Goal: Task Accomplishment & Management: Complete application form

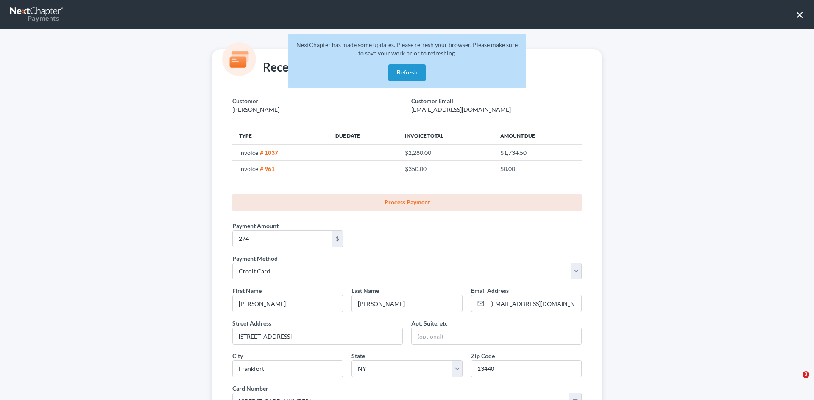
select select "1"
select select "35"
select select "0"
click at [412, 72] on button "Refresh" at bounding box center [406, 72] width 37 height 17
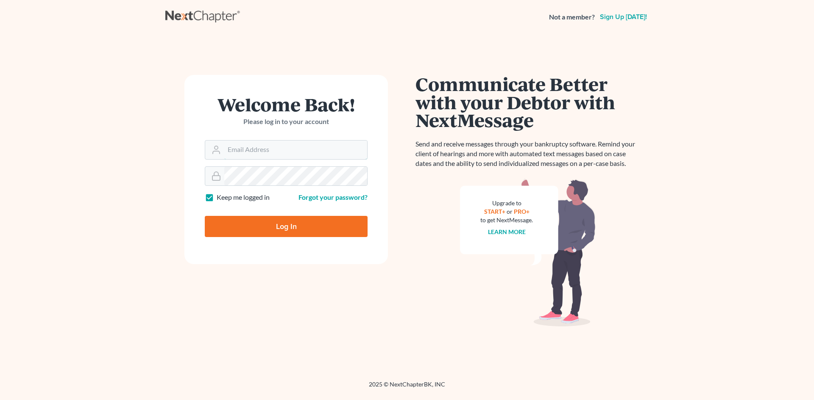
type input "[PERSON_NAME][EMAIL_ADDRESS][DOMAIN_NAME]"
click at [278, 232] on body "Not a member? Sign up today! Welcome Back! Please log in to your account Email …" at bounding box center [407, 200] width 814 height 400
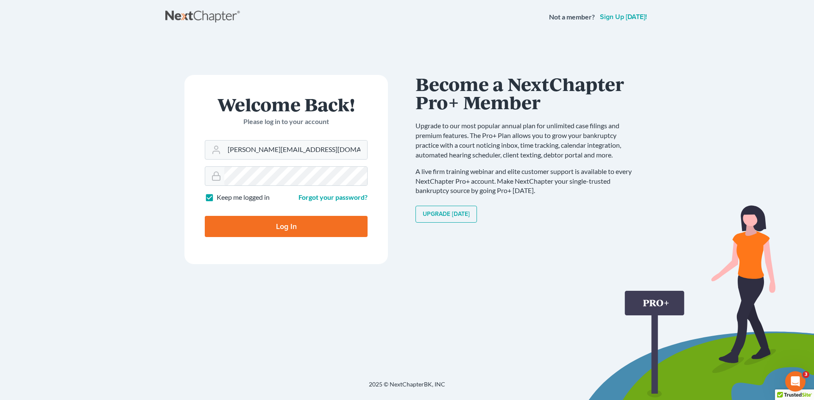
click at [368, 204] on div at bounding box center [292, 234] width 174 height 97
click at [269, 228] on input "Log In" at bounding box center [286, 226] width 163 height 21
type input "Thinking..."
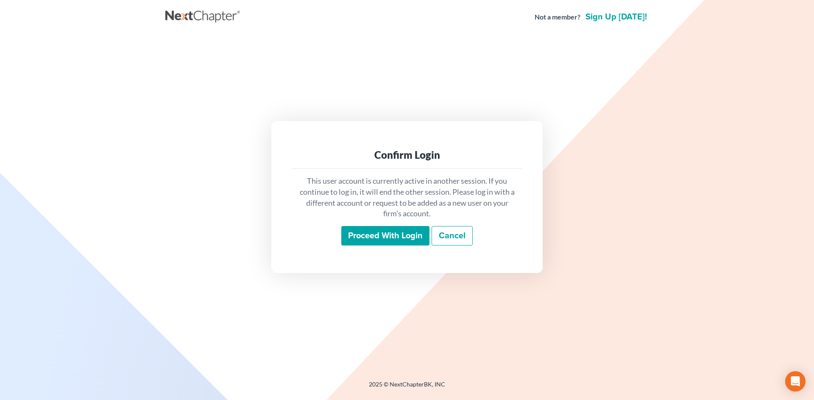
click at [406, 241] on input "Proceed with login" at bounding box center [385, 235] width 88 height 19
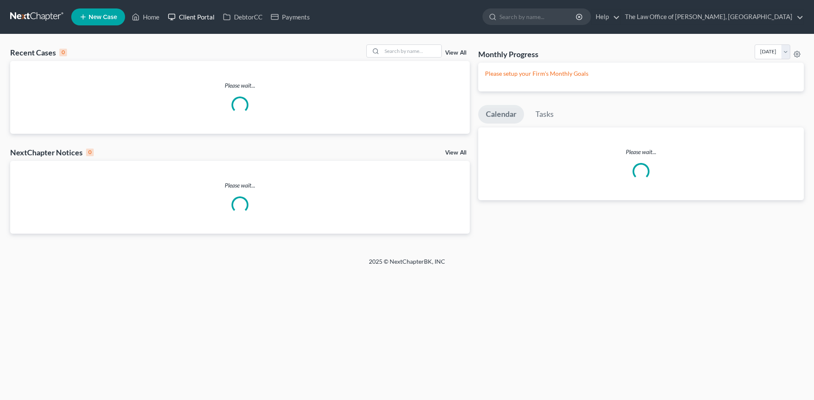
click at [198, 15] on link "Client Portal" at bounding box center [191, 16] width 55 height 15
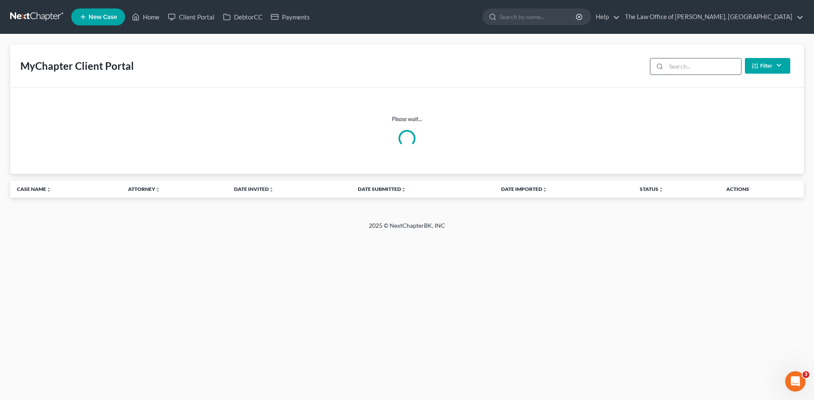
click at [672, 63] on input "search" at bounding box center [703, 66] width 75 height 16
type input "grig"
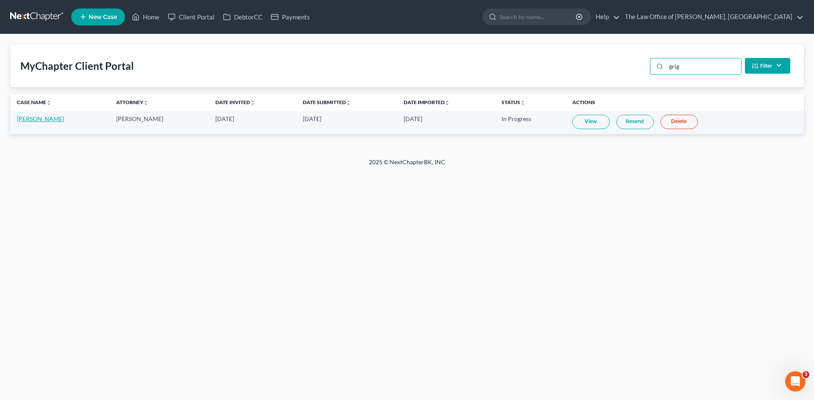
click at [42, 120] on link "Heath Grignon" at bounding box center [40, 118] width 47 height 7
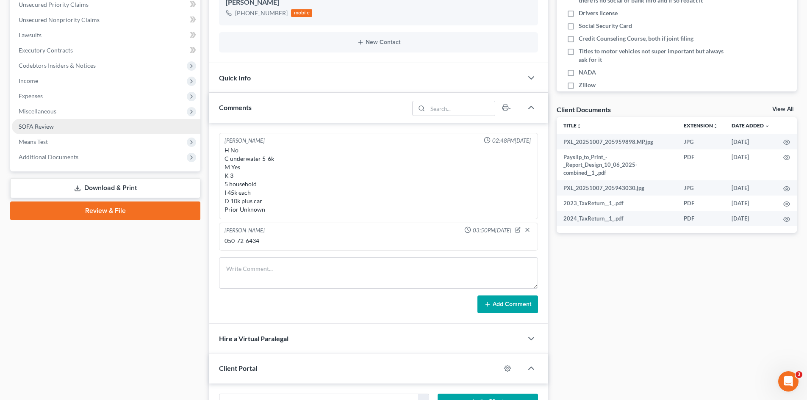
scroll to position [248, 0]
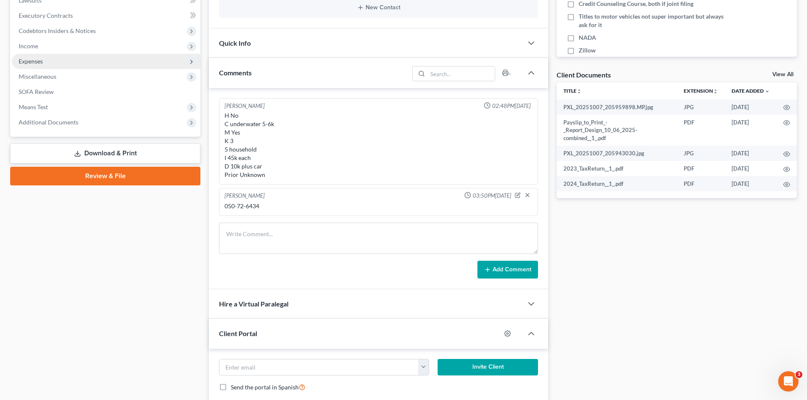
click at [37, 62] on span "Expenses" at bounding box center [31, 61] width 24 height 7
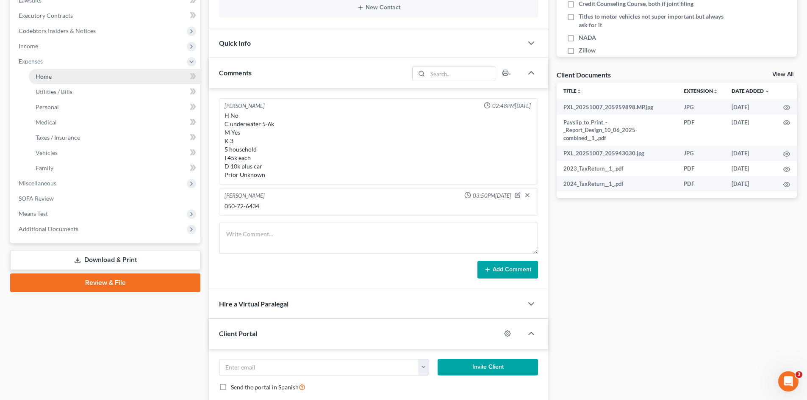
drag, startPoint x: 55, startPoint y: 78, endPoint x: 60, endPoint y: 73, distance: 7.2
click at [55, 78] on link "Home" at bounding box center [115, 76] width 172 height 15
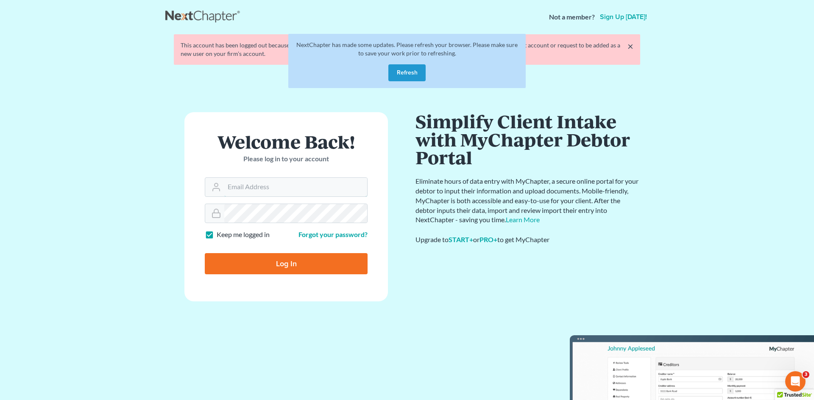
type input "[PERSON_NAME][EMAIL_ADDRESS][DOMAIN_NAME]"
click at [364, 243] on div at bounding box center [292, 271] width 174 height 97
click at [403, 71] on button "Refresh" at bounding box center [406, 72] width 37 height 17
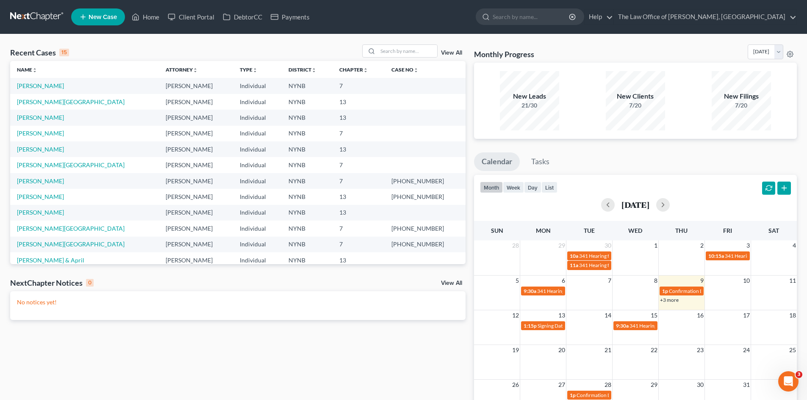
click at [103, 18] on span "New Case" at bounding box center [103, 17] width 28 height 6
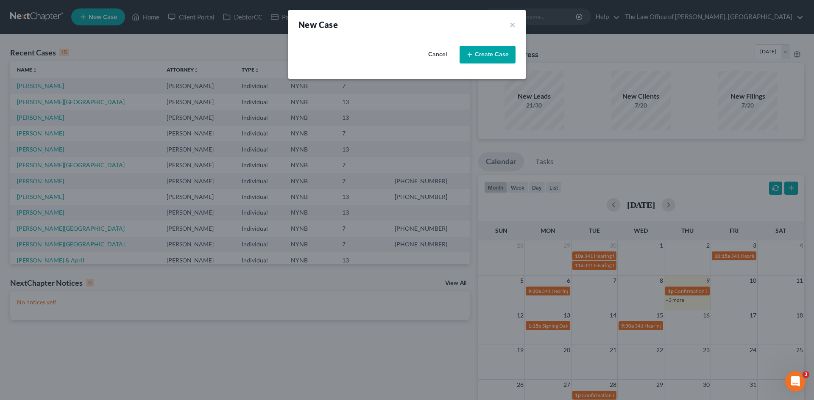
select select "54"
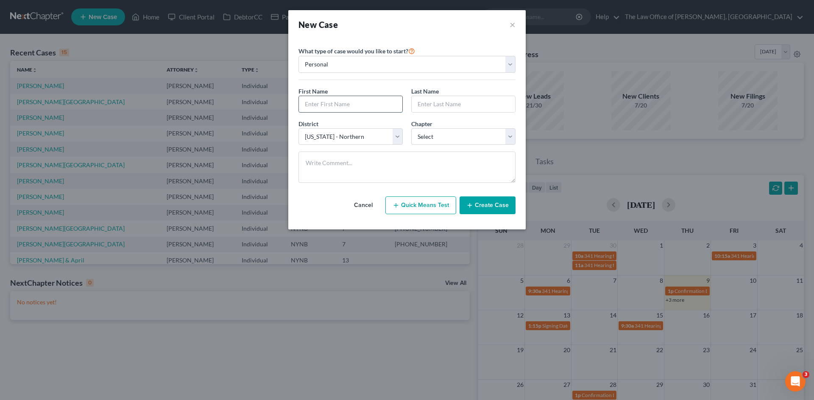
click at [330, 106] on input "text" at bounding box center [350, 104] width 103 height 16
paste input "[PERSON_NAME]"
type input "Satbeer"
click at [446, 106] on input "text" at bounding box center [463, 104] width 103 height 16
click at [431, 103] on input "text" at bounding box center [463, 104] width 103 height 16
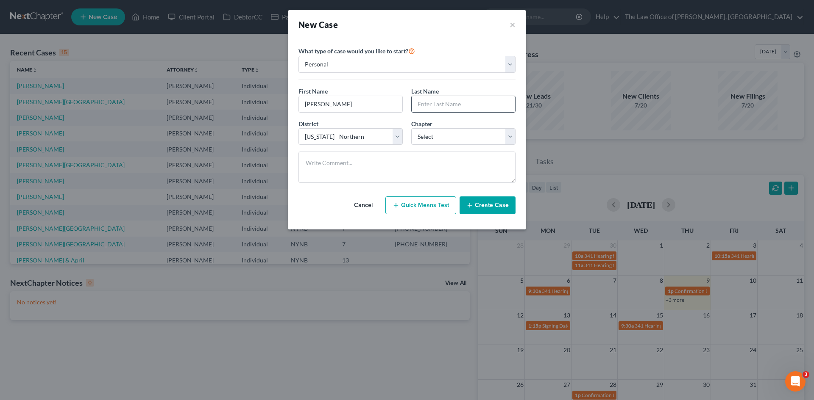
paste input "Brar"
type input "Brar"
click at [435, 137] on select "Select 7 11 12 13" at bounding box center [463, 136] width 104 height 17
select select "3"
click at [411, 128] on select "Select 7 11 12 13" at bounding box center [463, 136] width 104 height 17
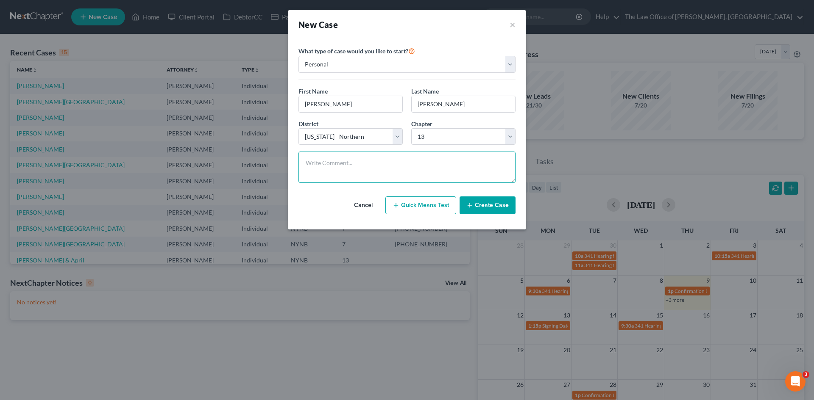
click at [312, 159] on textarea at bounding box center [406, 167] width 217 height 31
paste textarea "no house no car not married no kids annual 123k no prior 16-18k in debt credit …"
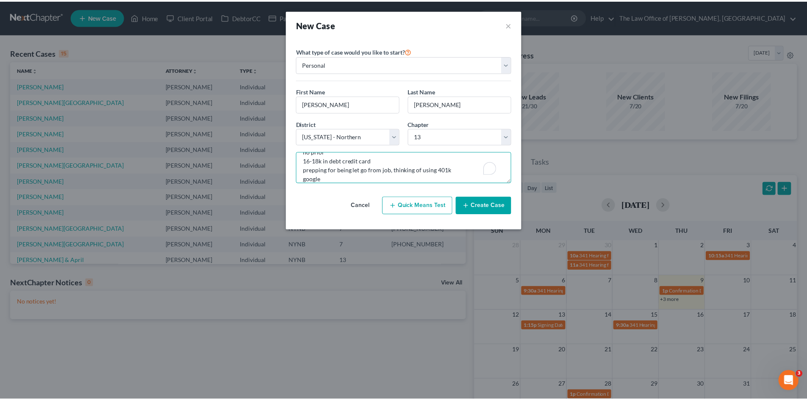
scroll to position [56, 0]
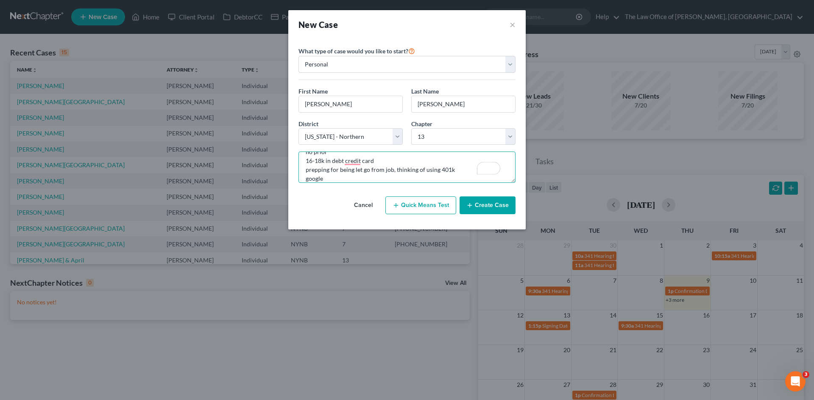
type textarea "no house no car not married no kids annual 123k no prior 16-18k in debt credit …"
click at [483, 208] on button "Create Case" at bounding box center [487, 206] width 56 height 18
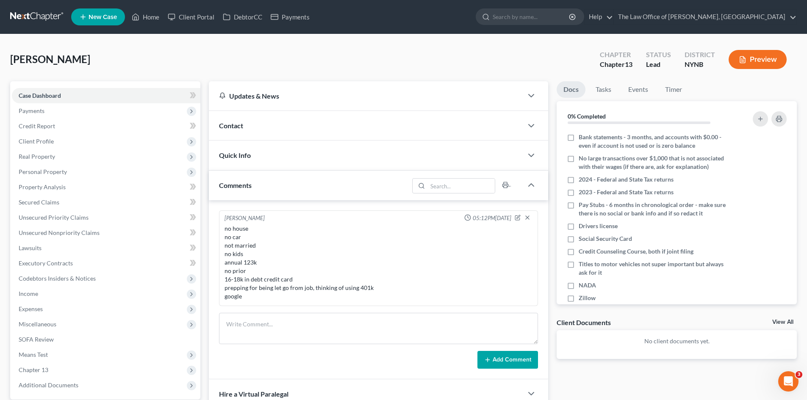
click at [225, 133] on div "Contact" at bounding box center [366, 125] width 314 height 29
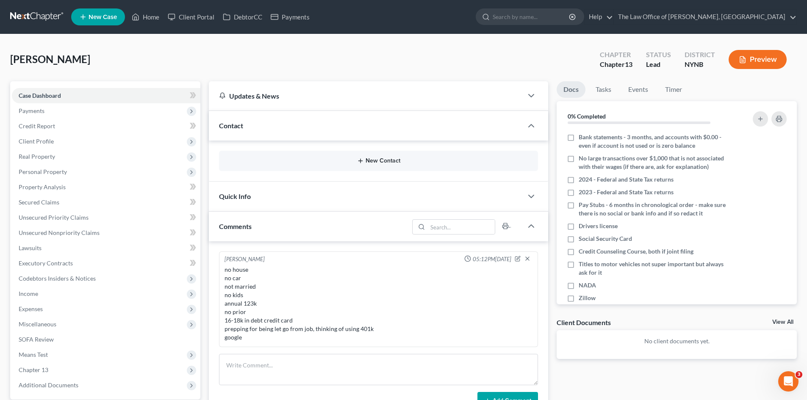
click at [371, 160] on button "New Contact" at bounding box center [379, 161] width 306 height 7
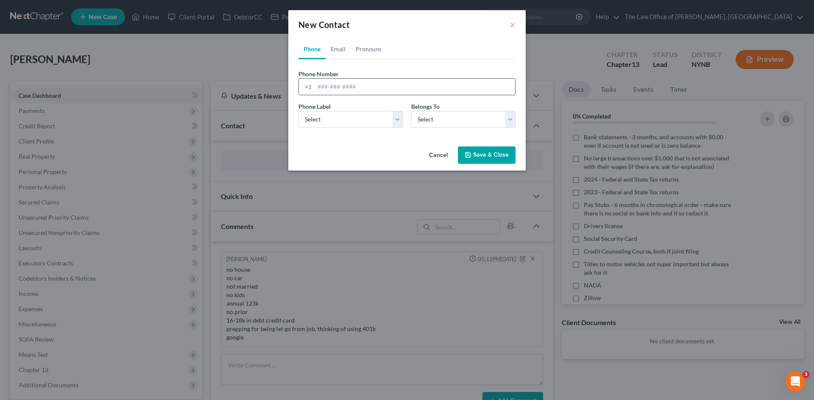
click at [331, 85] on input "tel" at bounding box center [414, 87] width 200 height 16
paste input "315-409-8354"
type input "315-409-8354"
drag, startPoint x: 342, startPoint y: 122, endPoint x: 336, endPoint y: 125, distance: 6.8
click at [342, 122] on select "Select Mobile Home Work Other" at bounding box center [350, 119] width 104 height 17
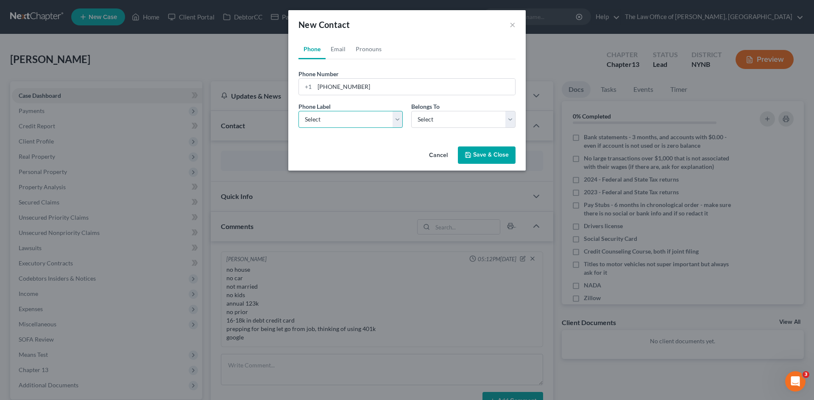
select select "0"
click at [298, 111] on select "Select Mobile Home Work Other" at bounding box center [350, 119] width 104 height 17
click at [468, 114] on select "Select Client Other" at bounding box center [463, 119] width 104 height 17
select select "0"
click at [411, 111] on select "Select Client Other" at bounding box center [463, 119] width 104 height 17
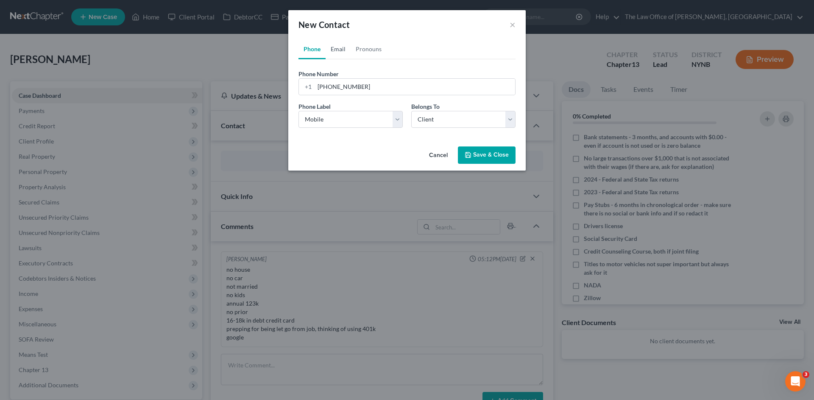
click at [346, 51] on link "Email" at bounding box center [337, 49] width 25 height 20
click at [335, 78] on div at bounding box center [406, 86] width 217 height 17
click at [328, 87] on input "email" at bounding box center [414, 87] width 200 height 16
paste input "sbrar1110@gmail.com"
type input "sbrar1110@gmail.com"
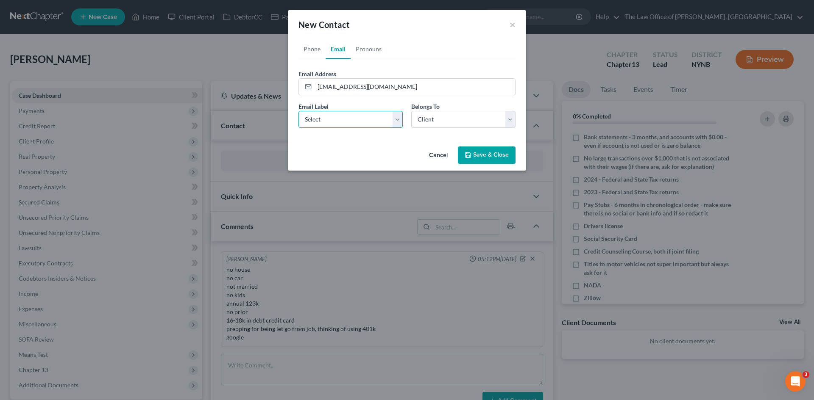
drag, startPoint x: 333, startPoint y: 117, endPoint x: 333, endPoint y: 126, distance: 8.9
click at [333, 118] on select "Select Home Work Other" at bounding box center [350, 119] width 104 height 17
select select "0"
click at [298, 111] on select "Select Home Work Other" at bounding box center [350, 119] width 104 height 17
click at [481, 153] on button "Save & Close" at bounding box center [487, 156] width 58 height 18
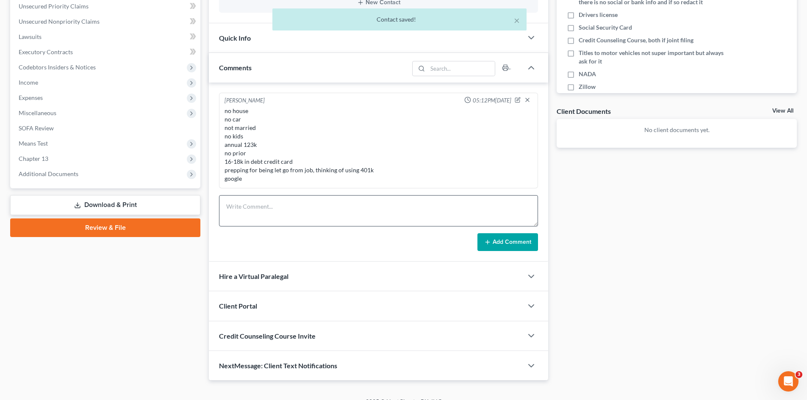
scroll to position [224, 0]
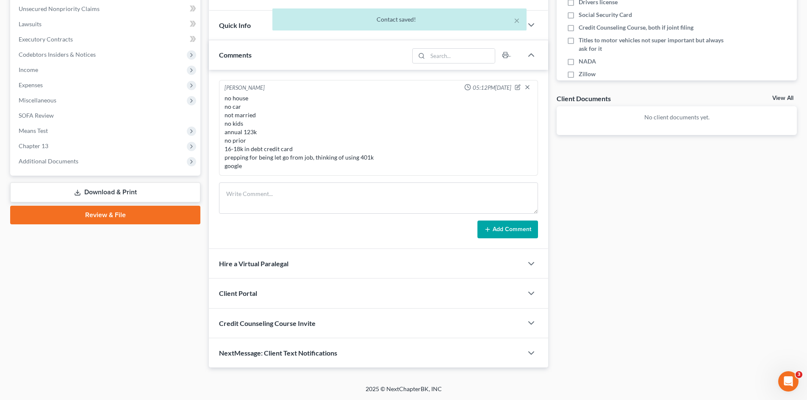
click at [255, 300] on div "Client Portal" at bounding box center [366, 293] width 314 height 29
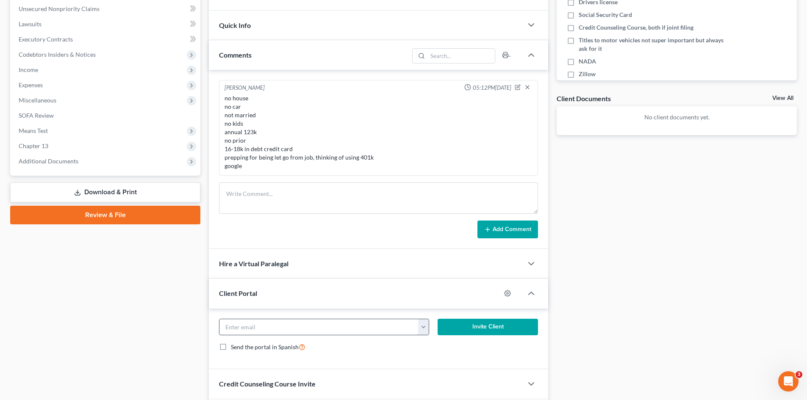
click at [259, 327] on input "email" at bounding box center [319, 328] width 199 height 16
paste input "sbrar1110@gmail.com"
type input "sbrar1110@gmail.com"
click at [498, 331] on button "Invite Client" at bounding box center [488, 327] width 101 height 17
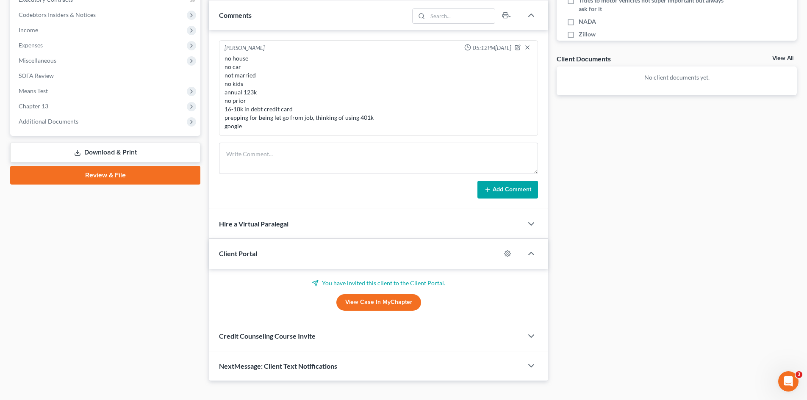
scroll to position [277, 0]
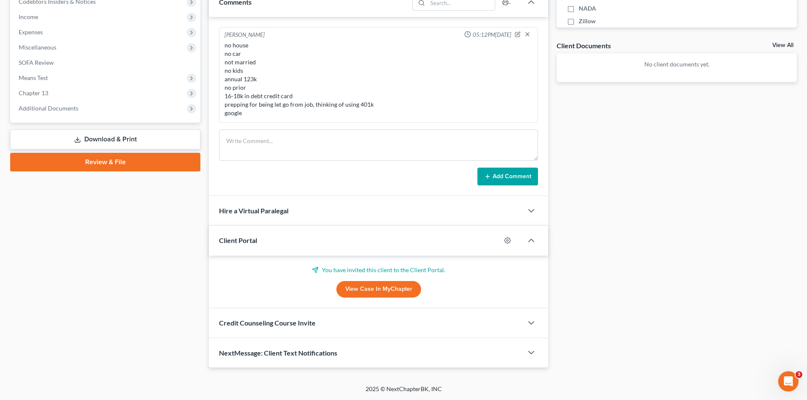
click at [264, 327] on span "Credit Counseling Course Invite" at bounding box center [267, 323] width 97 height 8
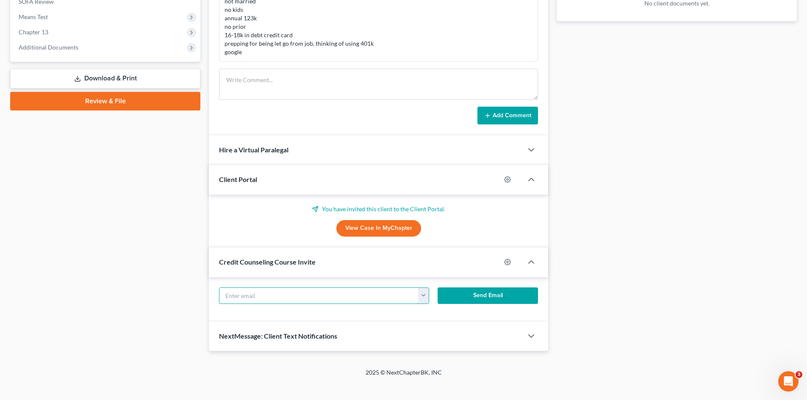
click at [251, 298] on input "text" at bounding box center [319, 296] width 199 height 16
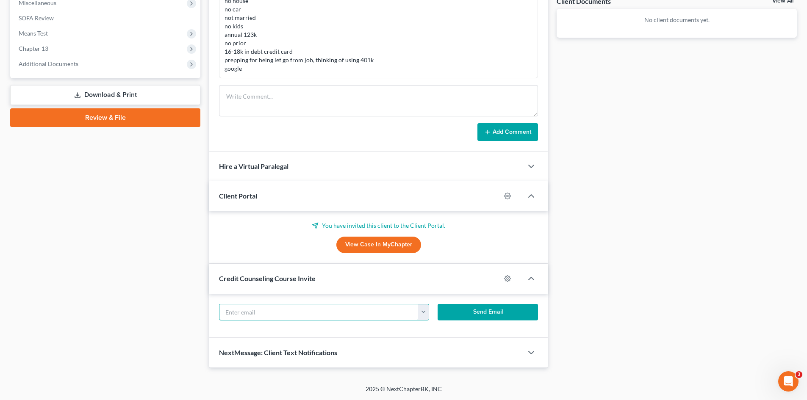
paste input "sbrar1110@gmail.com"
type input "sbrar1110@gmail.com"
click at [509, 316] on button "Send Email" at bounding box center [488, 312] width 101 height 17
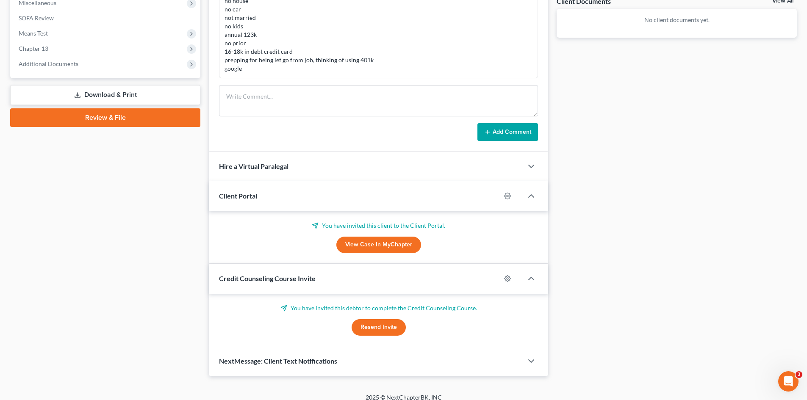
scroll to position [330, 0]
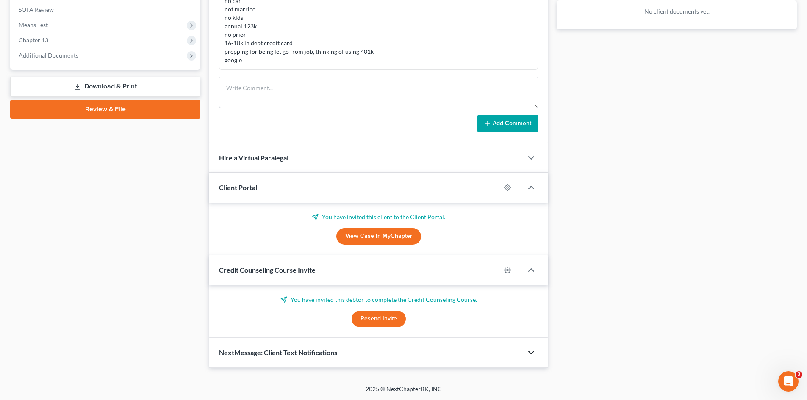
click at [529, 352] on polyline "button" at bounding box center [531, 353] width 5 height 3
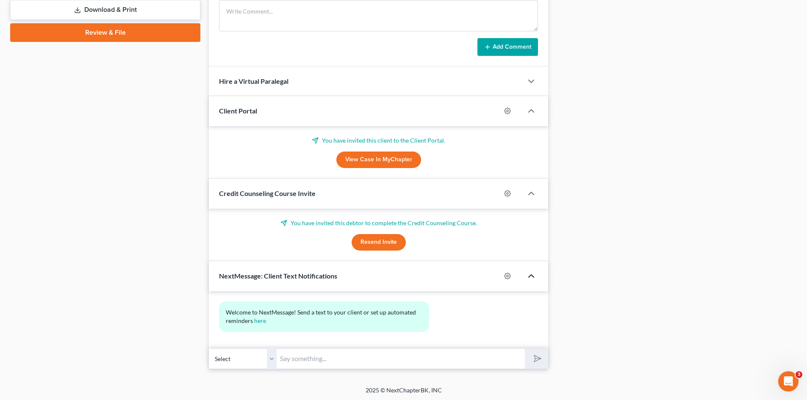
scroll to position [408, 0]
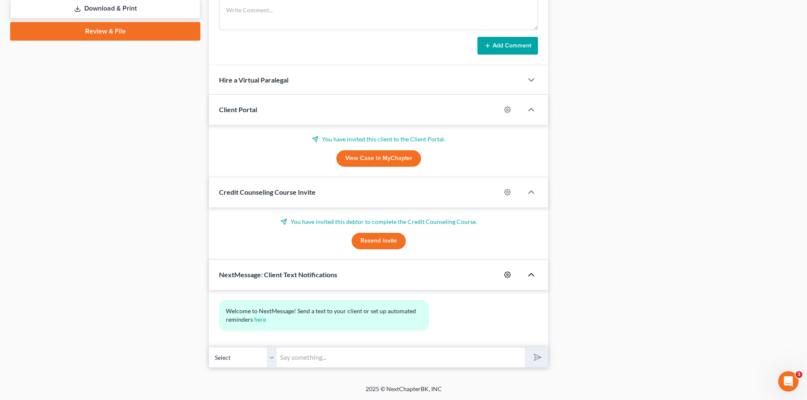
click at [510, 277] on icon "button" at bounding box center [507, 275] width 7 height 7
select select "0"
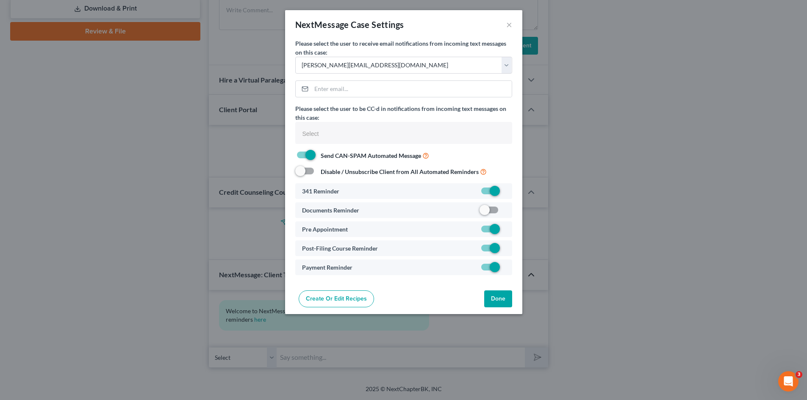
select select
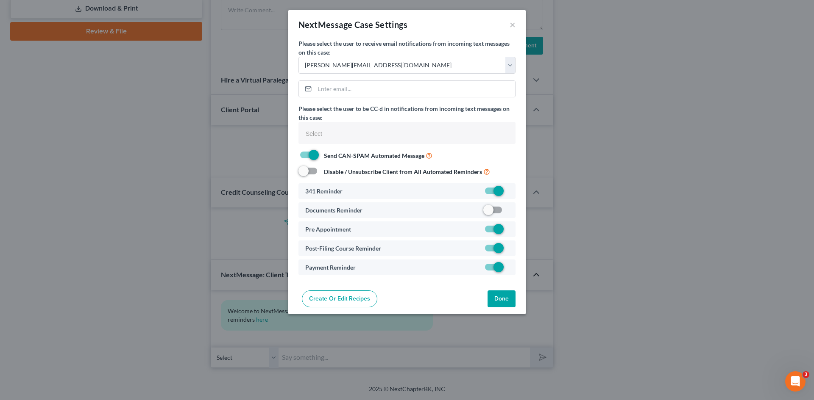
drag, startPoint x: 489, startPoint y: 208, endPoint x: 499, endPoint y: 222, distance: 17.3
click at [509, 212] on label at bounding box center [509, 212] width 0 height 0
click at [512, 208] on input "checkbox" at bounding box center [515, 209] width 6 height 6
checkbox input "true"
drag, startPoint x: 501, startPoint y: 294, endPoint x: 501, endPoint y: 286, distance: 7.2
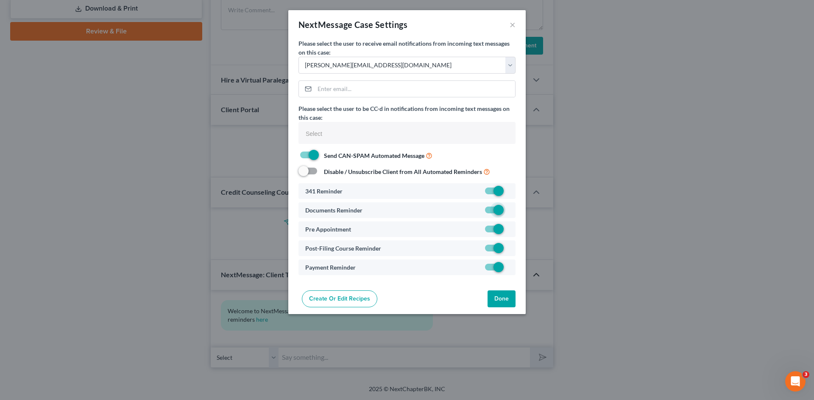
click at [501, 294] on button "Done" at bounding box center [501, 299] width 28 height 17
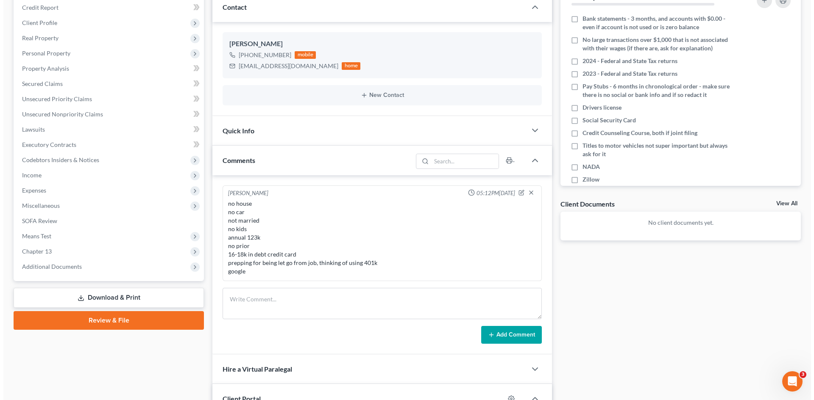
scroll to position [0, 0]
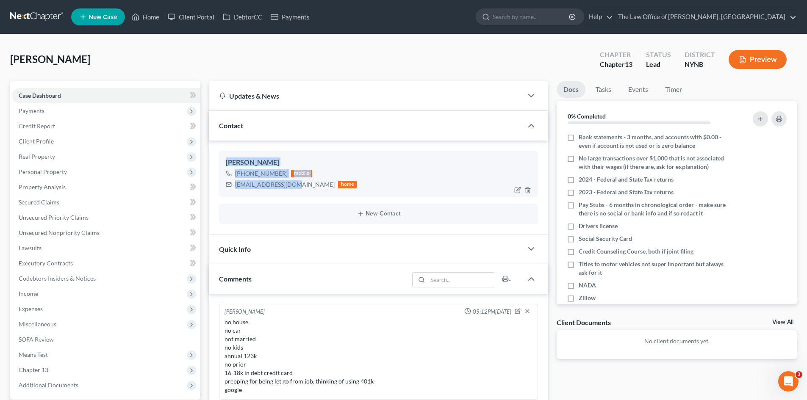
drag, startPoint x: 293, startPoint y: 186, endPoint x: 247, endPoint y: 170, distance: 48.7
click at [220, 161] on div "Satbeer Brar +1 (315) 409-8354 mobile sbrar1110@gmail.com home" at bounding box center [378, 174] width 319 height 46
copy div "Satbeer Brar +1 (315) 409-8354 mobile sbrar1110@gmail.com"
click at [118, 22] on link "New Case" at bounding box center [98, 16] width 54 height 17
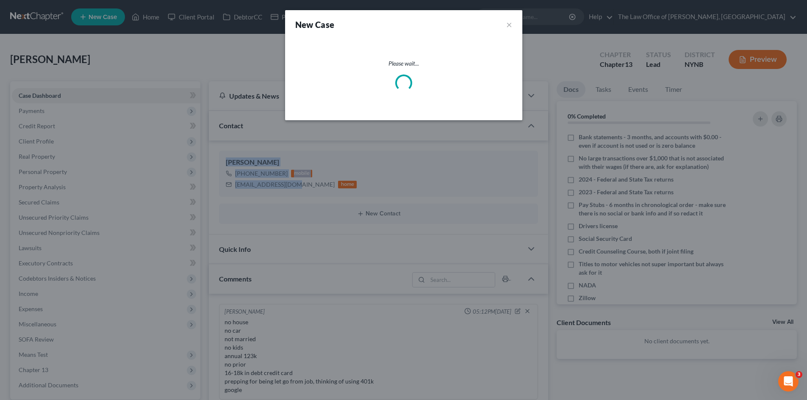
select select "54"
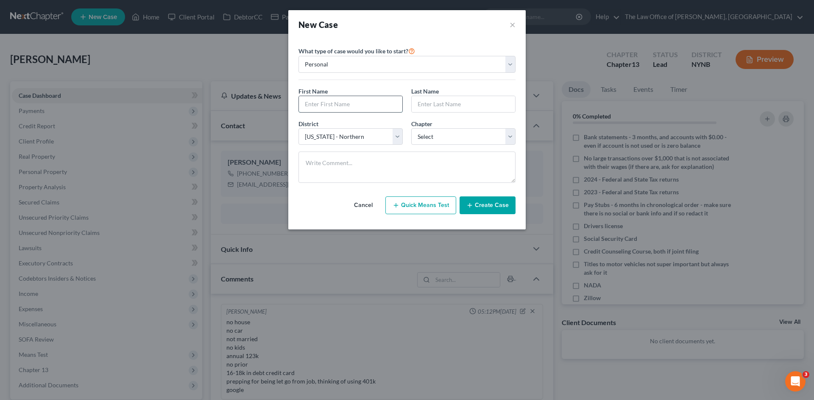
click at [326, 107] on input "text" at bounding box center [350, 104] width 103 height 16
paste input "Nicole"
type input "Nicole"
click at [436, 99] on input "text" at bounding box center [463, 104] width 103 height 16
paste input "Sallese"
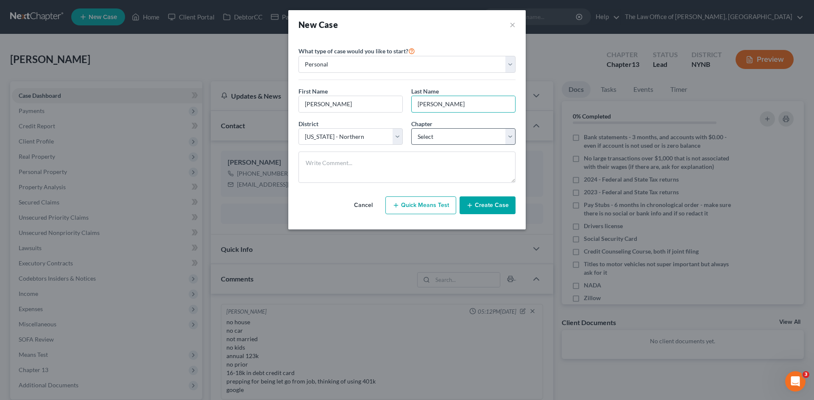
type input "Sallese"
click at [431, 142] on select "Select 7 11 12 13" at bounding box center [463, 136] width 104 height 17
select select "0"
click at [411, 128] on select "Select 7 11 12 13" at bounding box center [463, 136] width 104 height 17
click at [313, 167] on textarea at bounding box center [406, 167] width 217 height 31
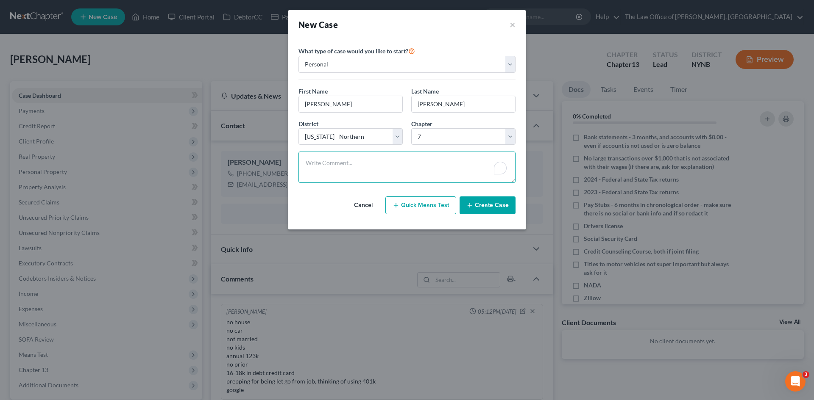
paste textarea "h 160/145 c 20/15 m yes H none just started w 81 k no debt 50/2k google cp"
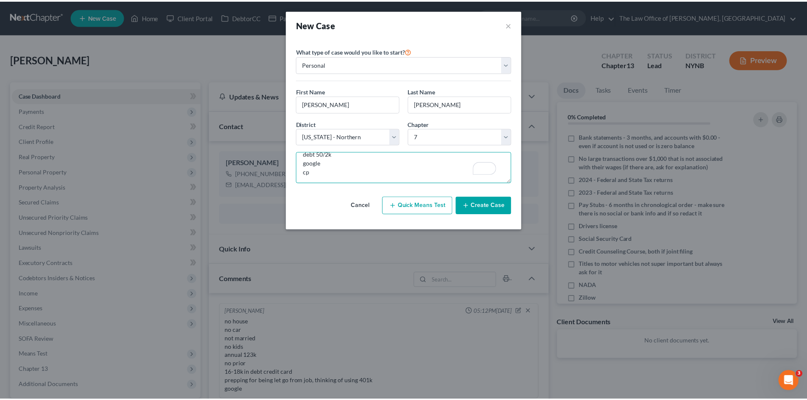
scroll to position [64, 0]
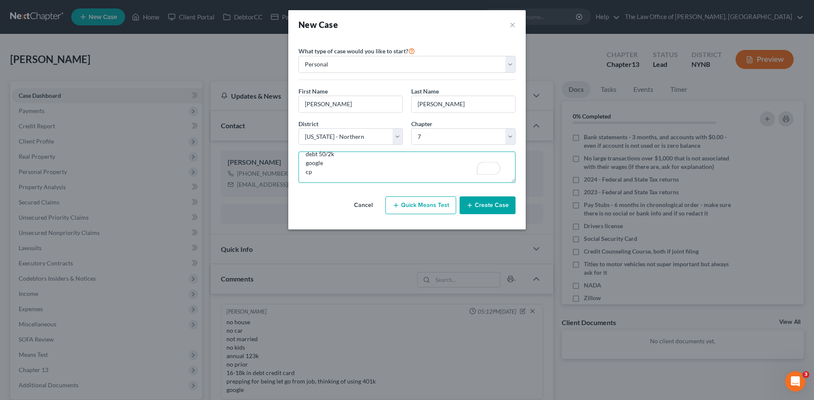
type textarea "h 160/145 c 20/15 m yes H none just started w 81 k no debt 50/2k google cp"
click at [484, 211] on button "Create Case" at bounding box center [487, 206] width 56 height 18
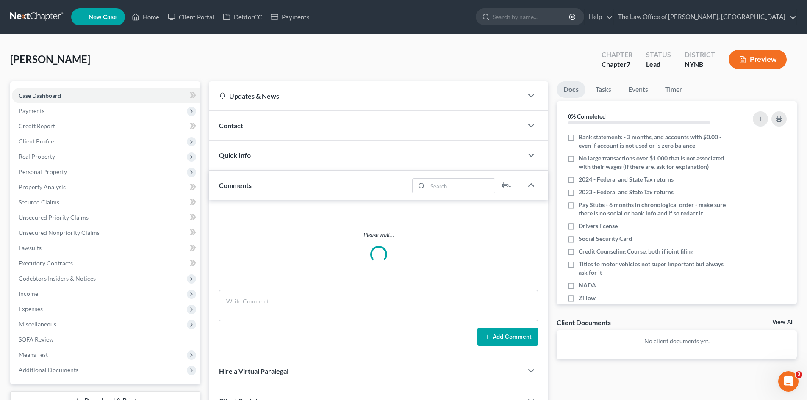
click at [253, 129] on div "Contact" at bounding box center [366, 125] width 314 height 29
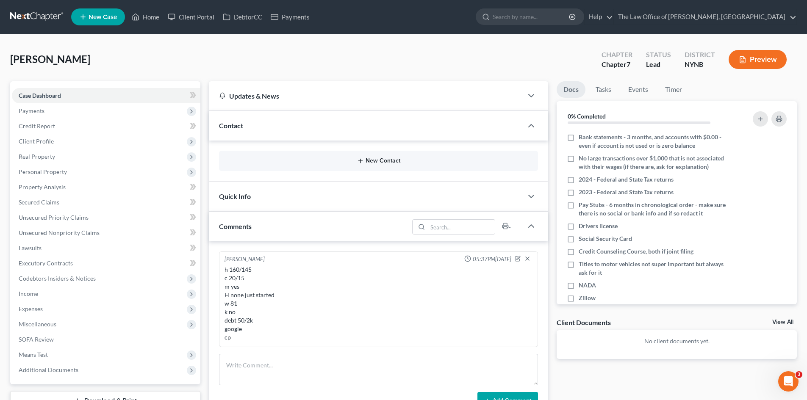
click at [390, 160] on button "New Contact" at bounding box center [379, 161] width 306 height 7
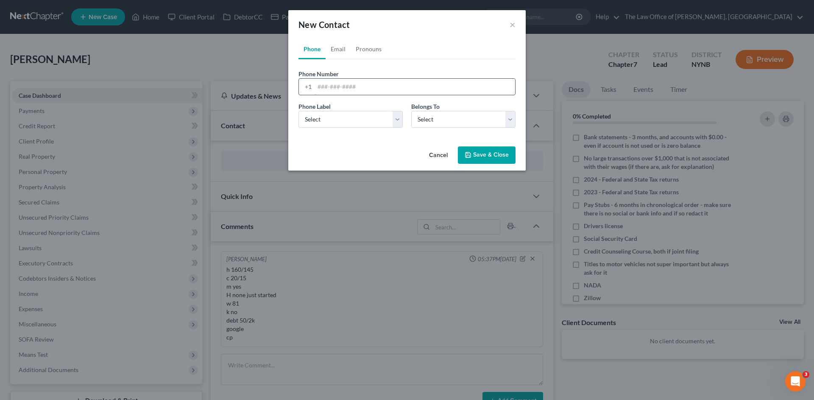
click at [326, 81] on input "tel" at bounding box center [414, 87] width 200 height 16
paste input "518-495-4035"
type input "518-495-4035"
drag, startPoint x: 327, startPoint y: 120, endPoint x: 323, endPoint y: 125, distance: 6.7
click at [326, 120] on select "Select Mobile Home Work Other" at bounding box center [350, 119] width 104 height 17
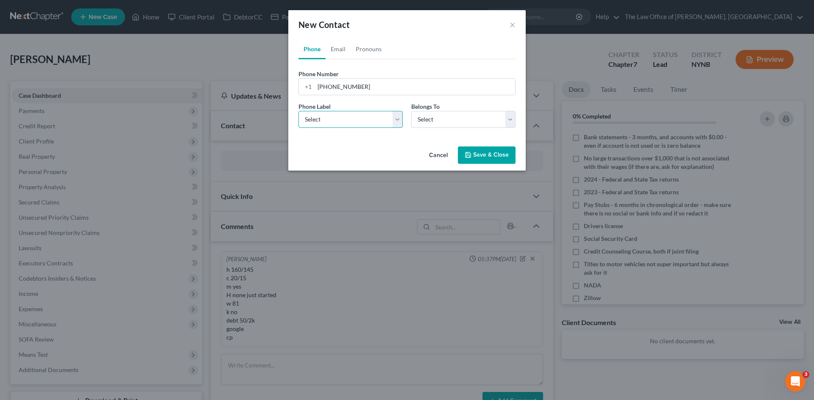
select select "0"
click at [298, 111] on select "Select Mobile Home Work Other" at bounding box center [350, 119] width 104 height 17
click at [435, 121] on select "Select Client Other" at bounding box center [463, 119] width 104 height 17
select select "0"
click at [411, 111] on select "Select Client Other" at bounding box center [463, 119] width 104 height 17
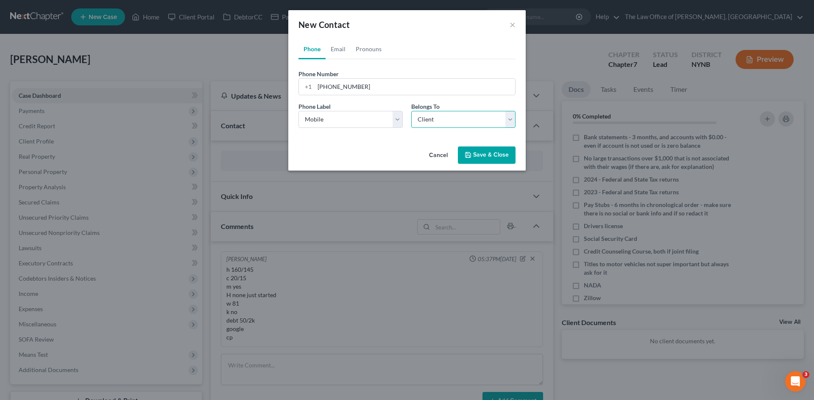
select select "0"
click at [335, 45] on link "Email" at bounding box center [337, 49] width 25 height 20
click at [364, 86] on input "email" at bounding box center [414, 87] width 200 height 16
paste input "nicole.sallese@gmail.com"
type input "nicole.sallese@gmail.com"
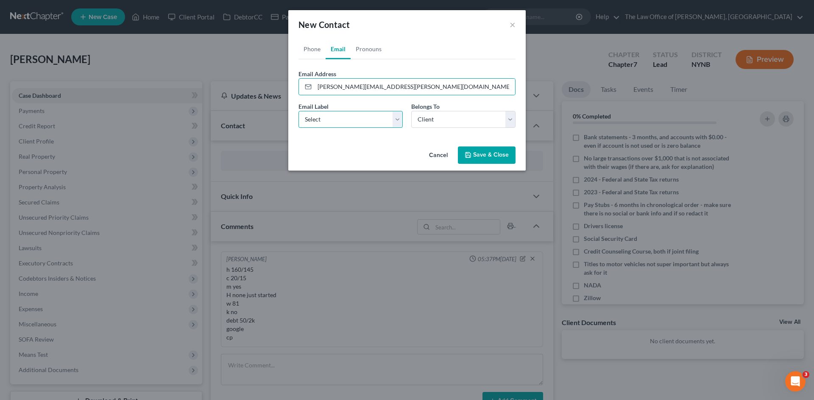
click at [343, 122] on select "Select Home Work Other" at bounding box center [350, 119] width 104 height 17
select select "0"
click at [298, 111] on select "Select Home Work Other" at bounding box center [350, 119] width 104 height 17
click at [491, 154] on button "Save & Close" at bounding box center [487, 156] width 58 height 18
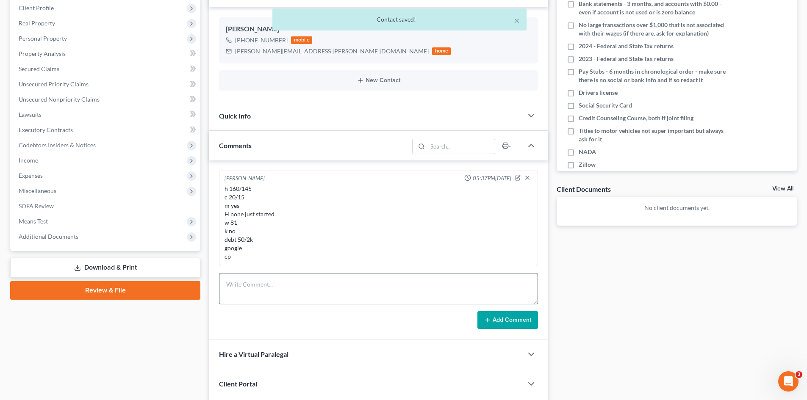
scroll to position [224, 0]
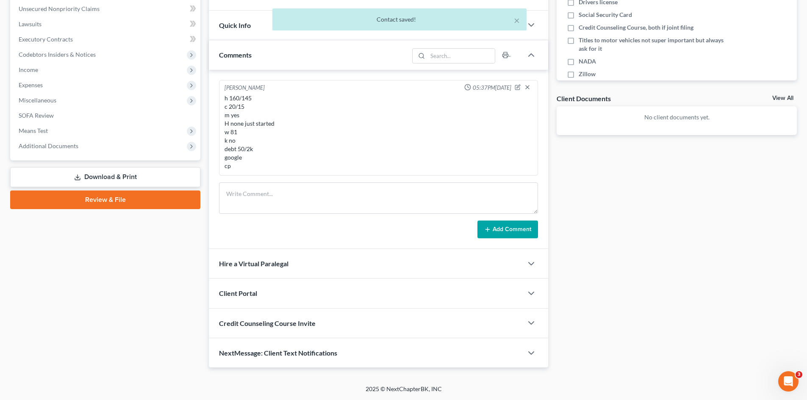
click at [252, 285] on div "Client Portal" at bounding box center [366, 293] width 314 height 29
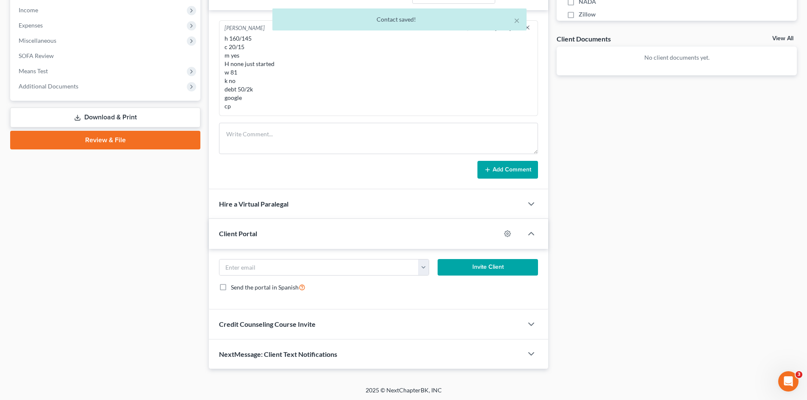
scroll to position [285, 0]
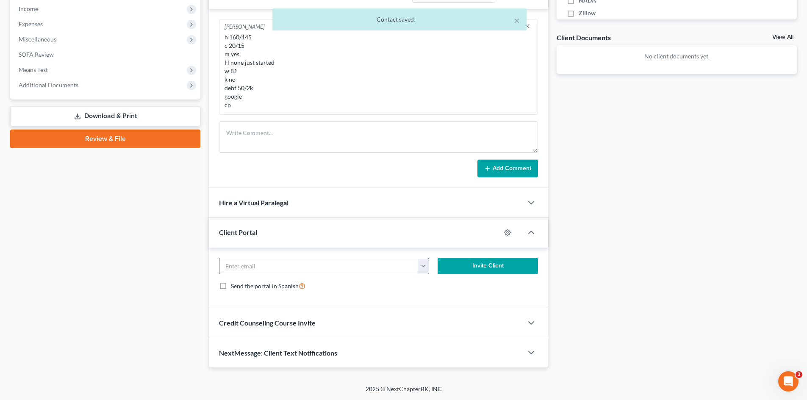
click at [278, 270] on input "email" at bounding box center [319, 267] width 199 height 16
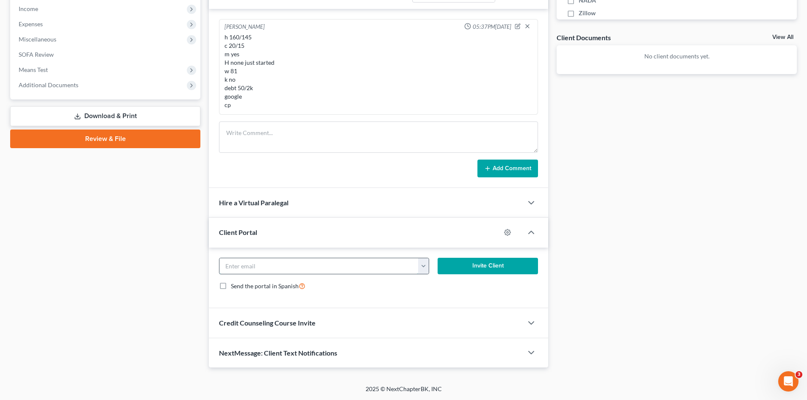
paste input "nicole.sallese@gmail.com"
type input "nicole.sallese@gmail.com"
click at [458, 270] on button "Invite Client" at bounding box center [488, 266] width 101 height 17
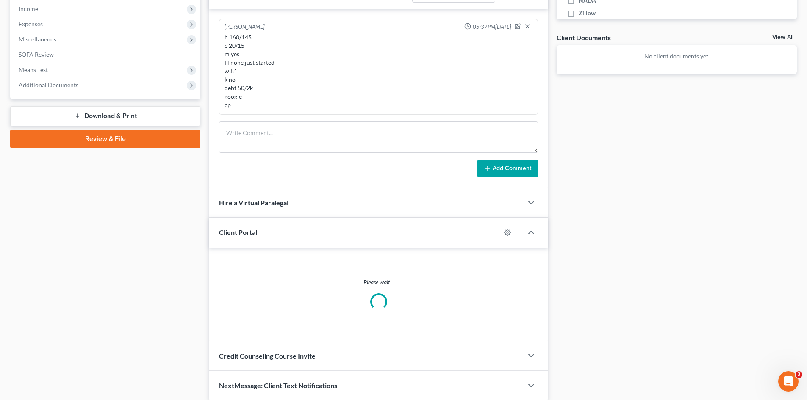
scroll to position [277, 0]
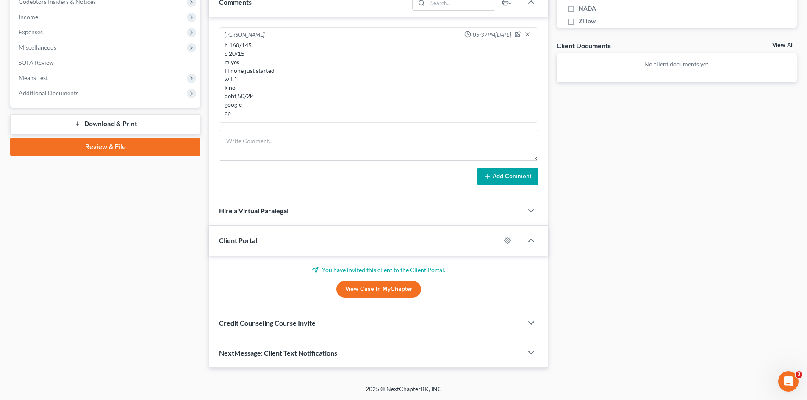
click at [275, 328] on div "Credit Counseling Course Invite" at bounding box center [366, 323] width 314 height 29
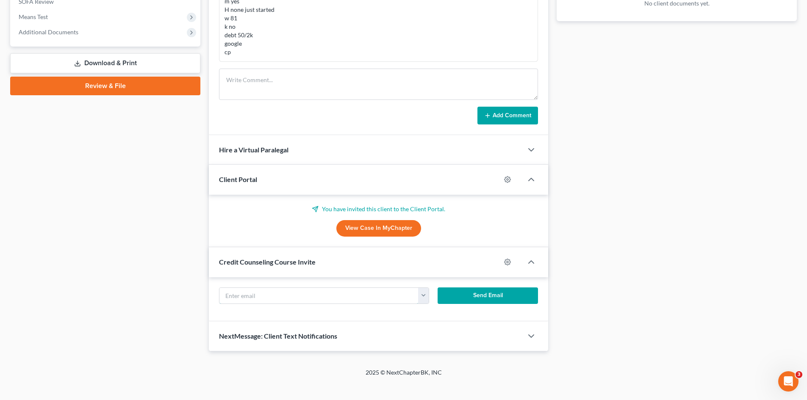
click at [290, 298] on input "text" at bounding box center [319, 296] width 199 height 16
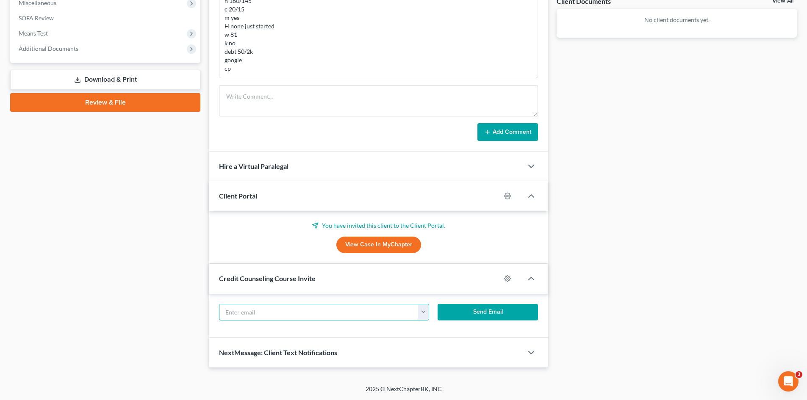
scroll to position [322, 0]
paste input "nicole.sallese@gmail.com"
type input "nicole.sallese@gmail.com"
click at [452, 308] on button "Send Email" at bounding box center [488, 312] width 101 height 17
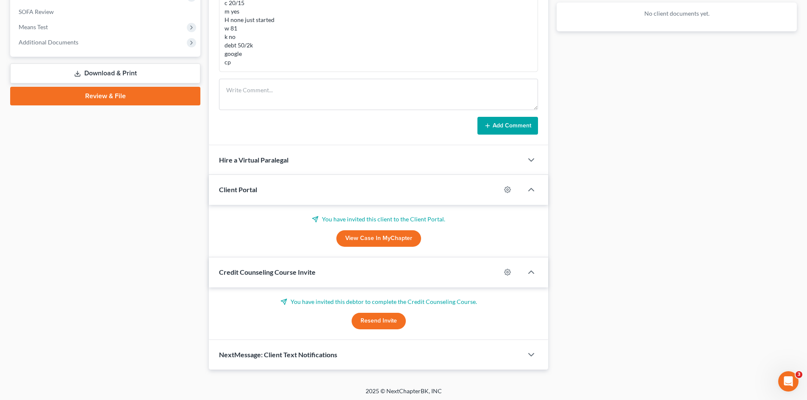
scroll to position [330, 0]
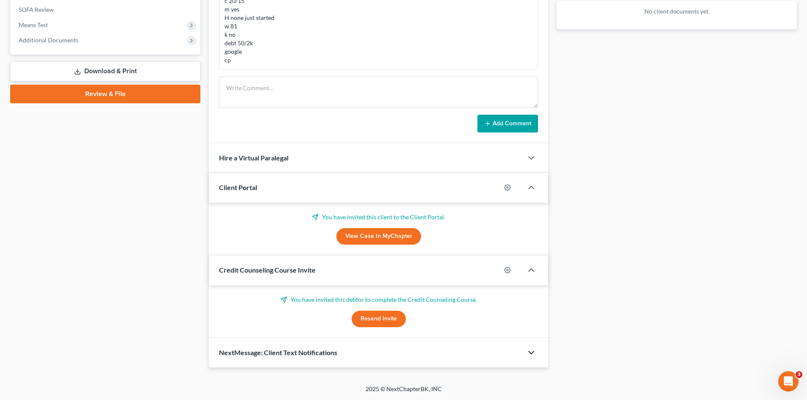
drag, startPoint x: 531, startPoint y: 350, endPoint x: 532, endPoint y: 337, distance: 12.7
click at [532, 350] on icon "button" at bounding box center [531, 353] width 10 height 10
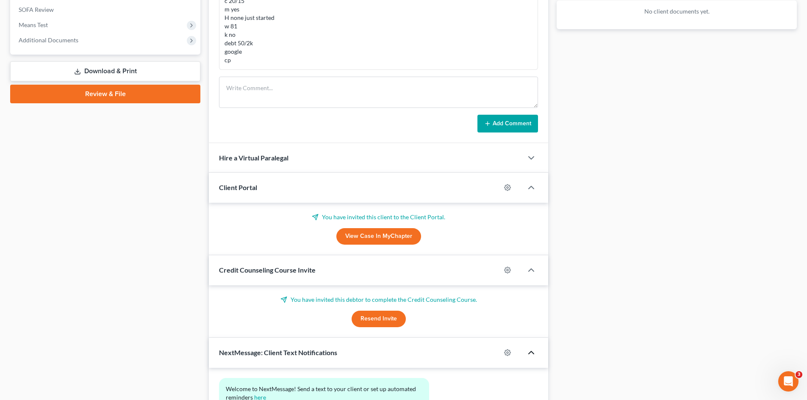
scroll to position [408, 0]
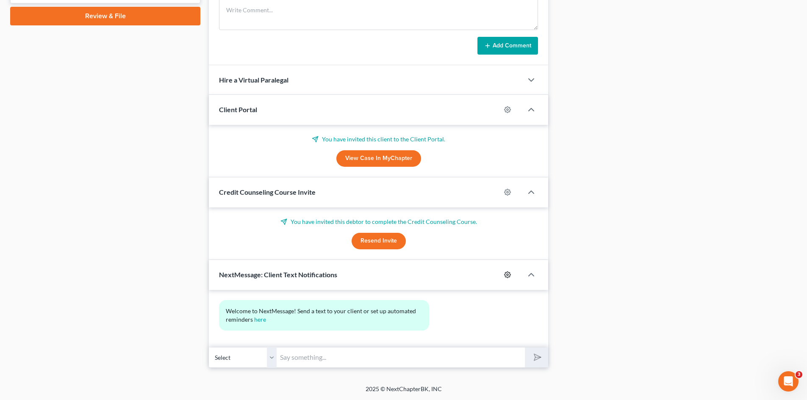
click at [506, 276] on icon "button" at bounding box center [508, 275] width 6 height 6
select select "0"
select select
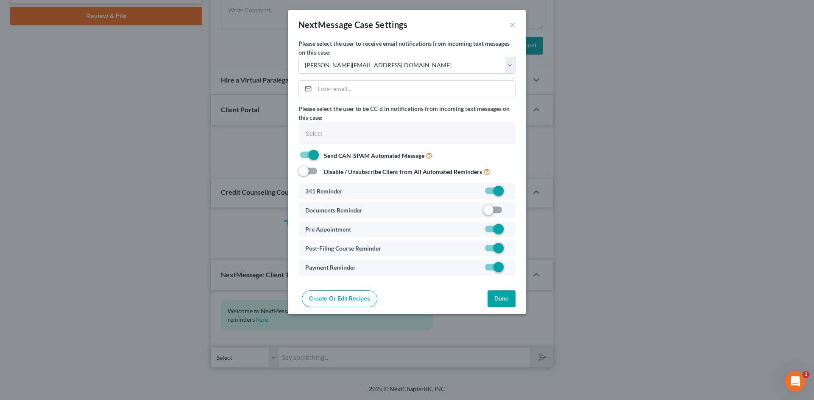
click at [509, 212] on label at bounding box center [509, 212] width 0 height 0
click at [512, 211] on input "checkbox" at bounding box center [515, 209] width 6 height 6
checkbox input "true"
click at [495, 298] on button "Done" at bounding box center [501, 299] width 28 height 17
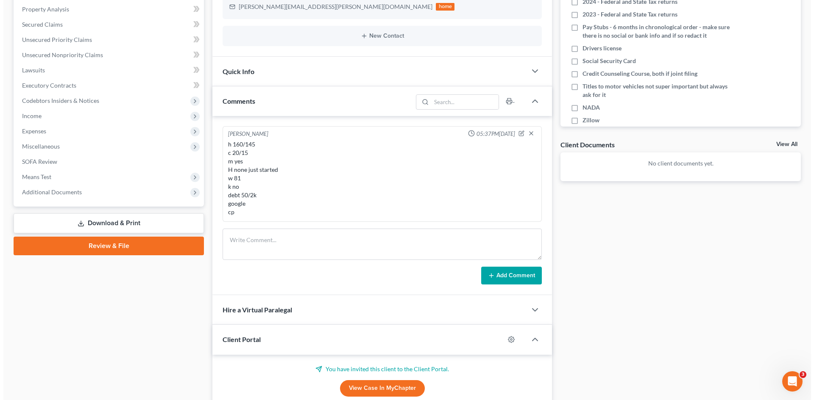
scroll to position [0, 0]
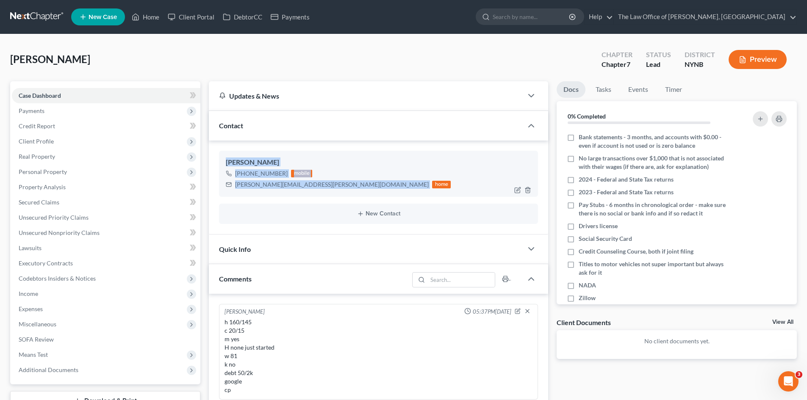
drag, startPoint x: 304, startPoint y: 186, endPoint x: 229, endPoint y: 156, distance: 80.8
click at [226, 158] on div "Nicole Sallese +1 (518) 495-4035 mobile nicole.sallese@gmail.com home" at bounding box center [378, 174] width 319 height 46
copy div "Nicole Sallese +1 (518) 495-4035 mobile nicole.sallese@gmail.com"
click at [102, 18] on span "New Case" at bounding box center [103, 17] width 28 height 6
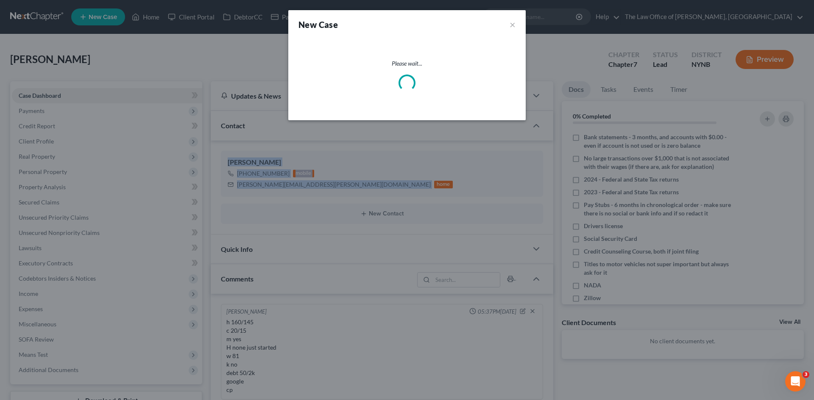
select select "54"
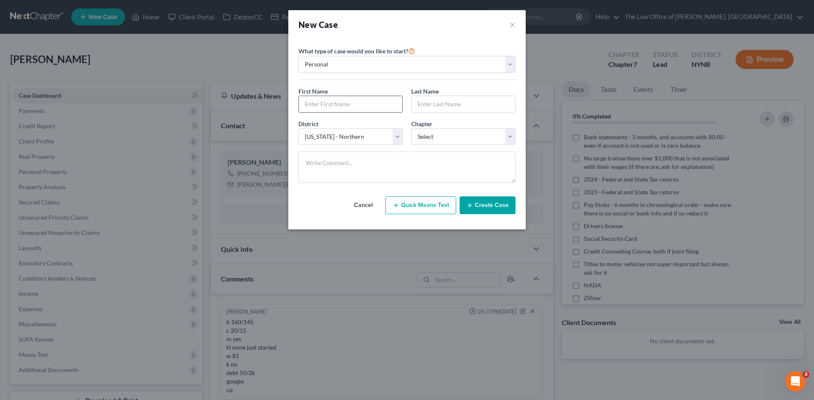
click at [328, 107] on input "text" at bounding box center [350, 104] width 103 height 16
paste input "Christopher"
type input "Christopher"
drag, startPoint x: 434, startPoint y: 101, endPoint x: 445, endPoint y: 103, distance: 11.2
click at [434, 103] on input "text" at bounding box center [463, 104] width 103 height 16
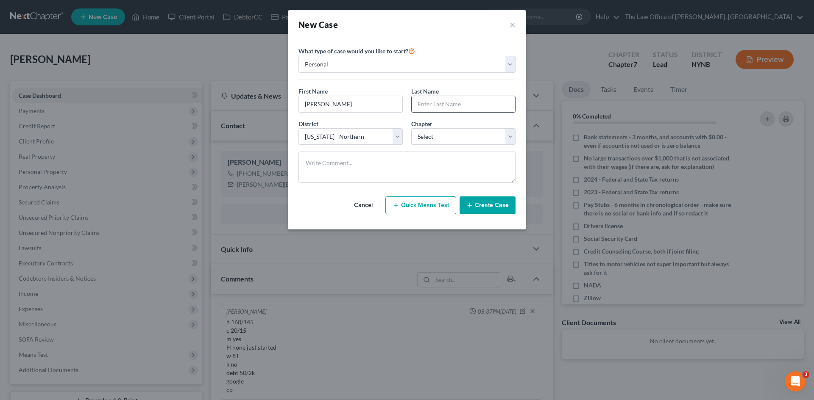
paste input "Dennis"
type input "Dennis"
click at [426, 138] on select "Select 7 11 12 13" at bounding box center [463, 136] width 104 height 17
select select "3"
click at [411, 128] on select "Select 7 11 12 13" at bounding box center [463, 136] width 104 height 17
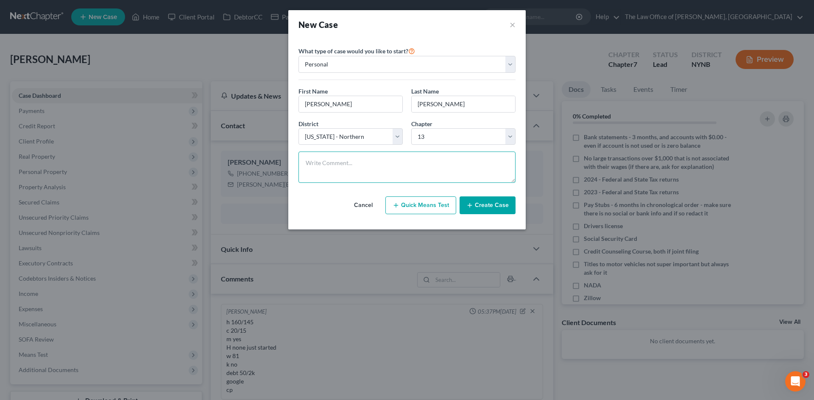
click at [390, 174] on textarea at bounding box center [406, 167] width 217 height 31
paste textarea "in ny 4y home partial with sisters and want to transfer not live there in Illin…"
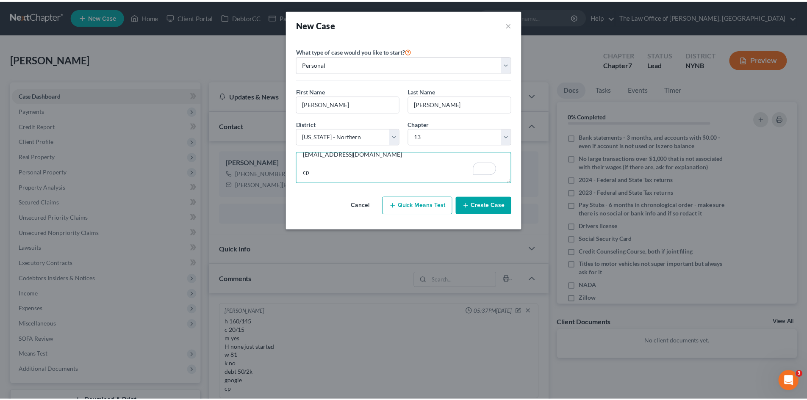
scroll to position [198, 0]
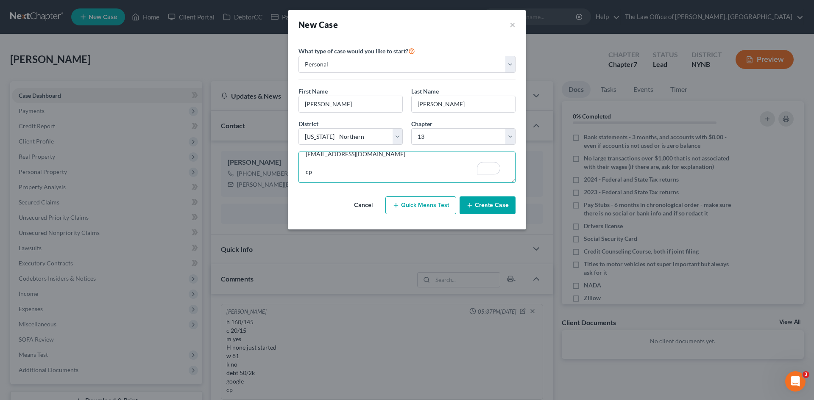
type textarea "in ny 4y home partial with sisters and want to transfer not live there in Illin…"
click at [473, 203] on icon "button" at bounding box center [469, 205] width 7 height 7
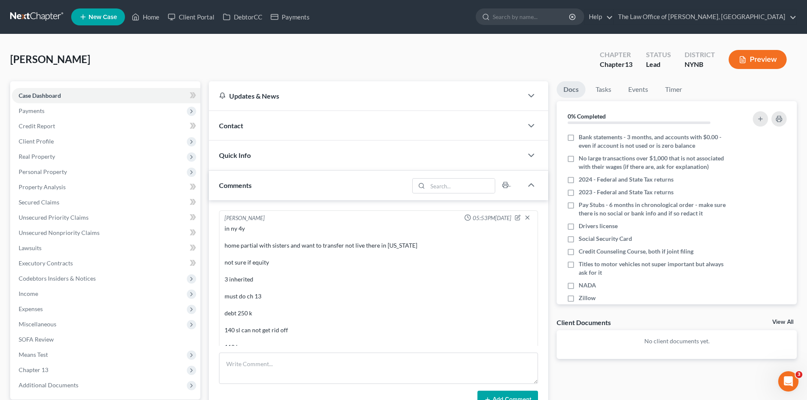
scroll to position [79, 0]
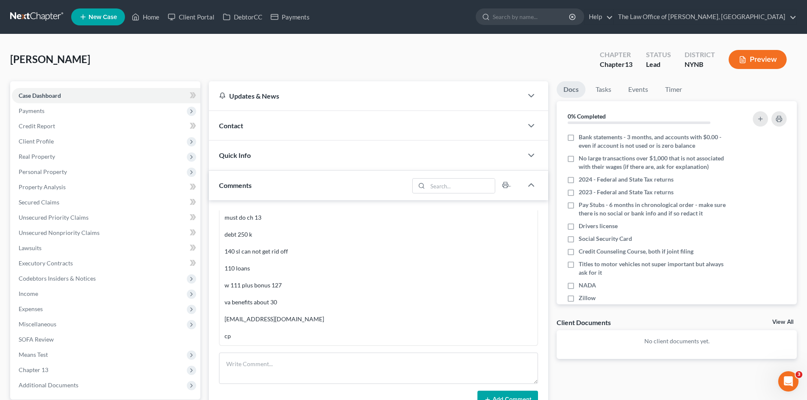
click at [220, 127] on span "Contact" at bounding box center [231, 126] width 24 height 8
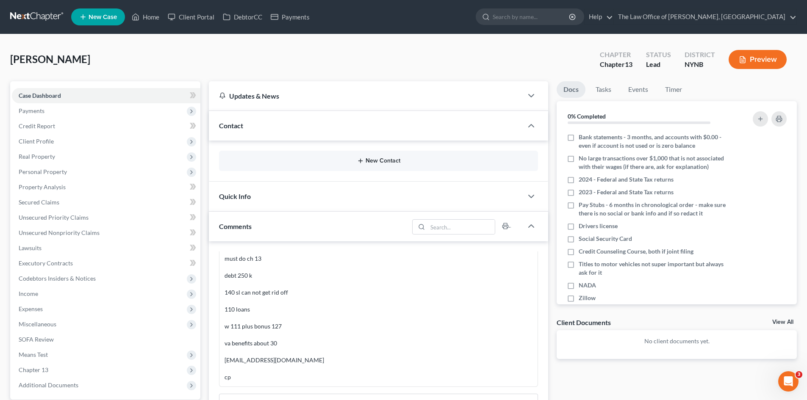
click at [400, 163] on button "New Contact" at bounding box center [379, 161] width 306 height 7
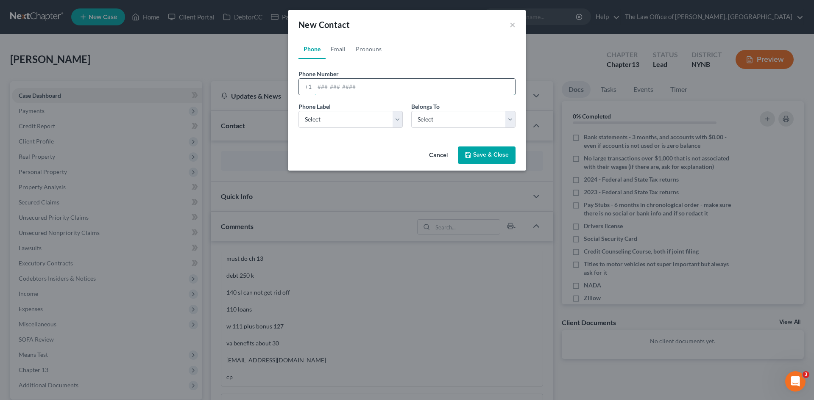
click at [336, 88] on input "tel" at bounding box center [414, 87] width 200 height 16
paste input "+1 (860) 538-4850"
type input "+1 (860) 538-4850"
click at [341, 122] on select "Select Mobile Home Work Other" at bounding box center [350, 119] width 104 height 17
select select "0"
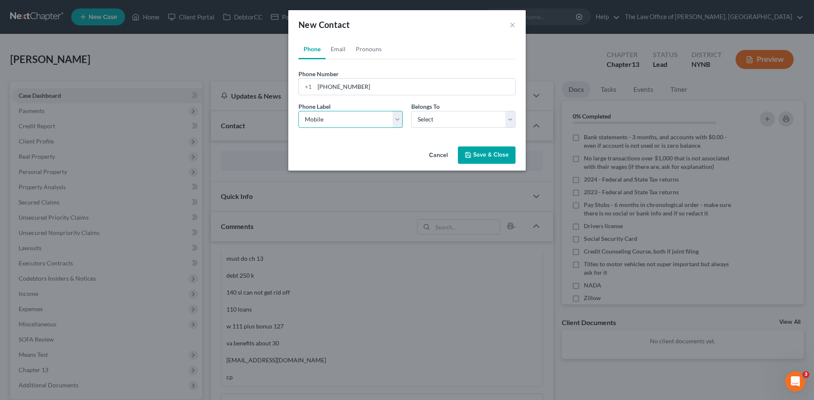
click at [298, 111] on select "Select Mobile Home Work Other" at bounding box center [350, 119] width 104 height 17
click at [440, 121] on select "Select Client Other" at bounding box center [463, 119] width 104 height 17
select select "0"
click at [411, 111] on select "Select Client Other" at bounding box center [463, 119] width 104 height 17
select select "0"
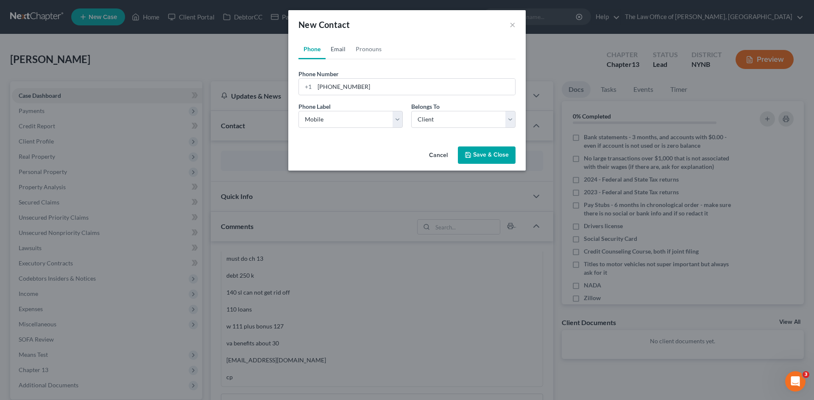
click at [334, 45] on link "Email" at bounding box center [337, 49] width 25 height 20
click at [374, 89] on input "email" at bounding box center [414, 87] width 200 height 16
paste input "ce2433@columbia.edu"
type input "ce2433@columbia.edu"
click at [344, 125] on select "Select Home Work Other" at bounding box center [350, 119] width 104 height 17
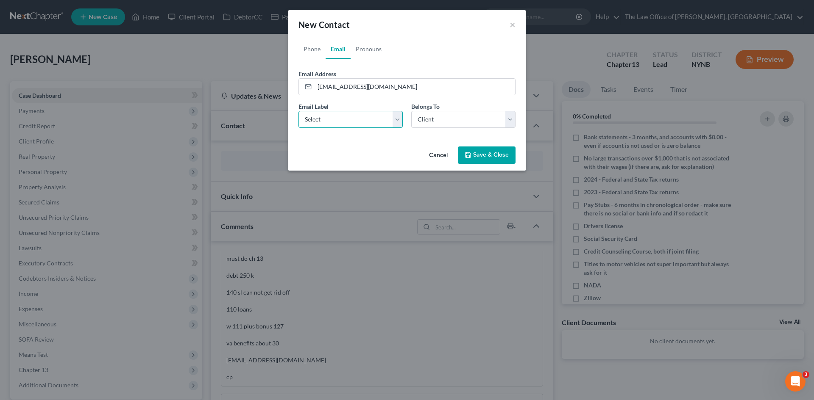
select select "0"
click at [298, 111] on select "Select Home Work Other" at bounding box center [350, 119] width 104 height 17
click at [494, 156] on button "Save & Close" at bounding box center [487, 156] width 58 height 18
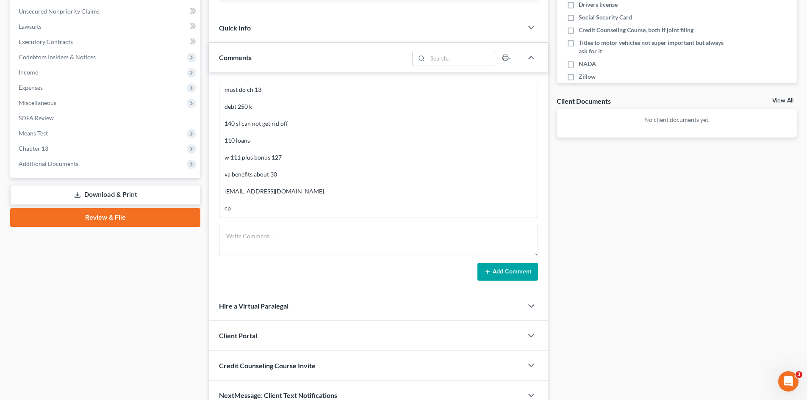
scroll to position [95, 0]
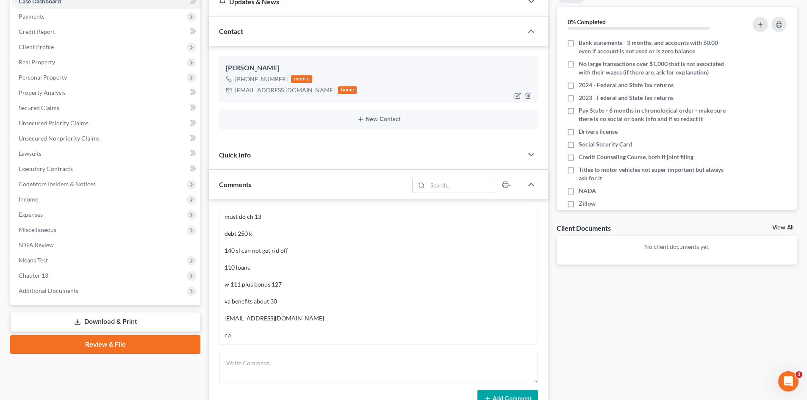
click at [272, 88] on div "ce2433@columbia.edu" at bounding box center [285, 90] width 100 height 8
copy div "ce2433@columbia.edu"
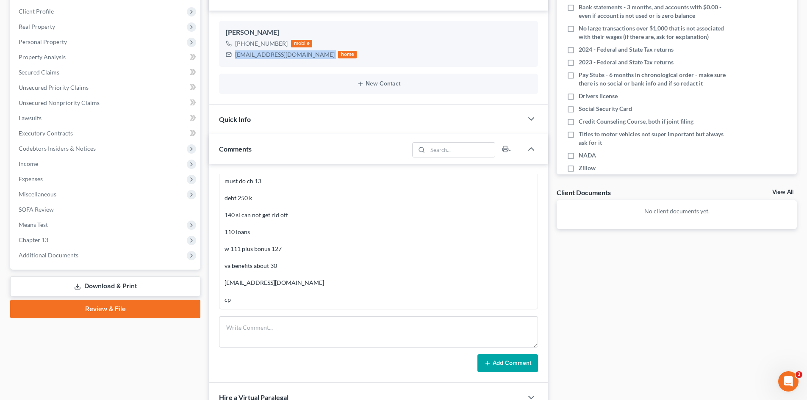
scroll to position [264, 0]
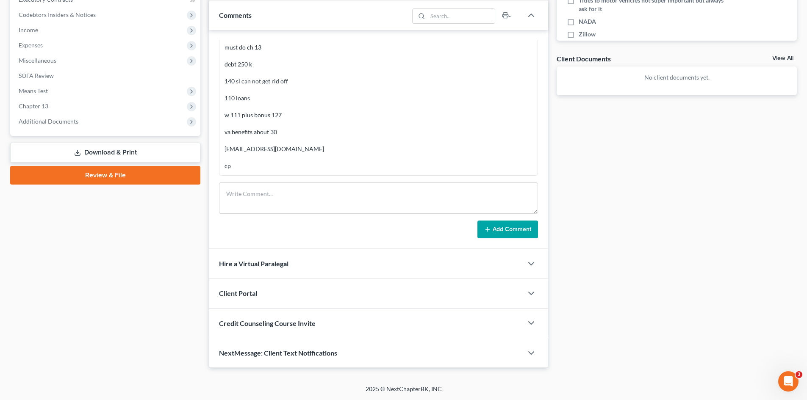
click at [270, 296] on div "Client Portal" at bounding box center [366, 293] width 314 height 29
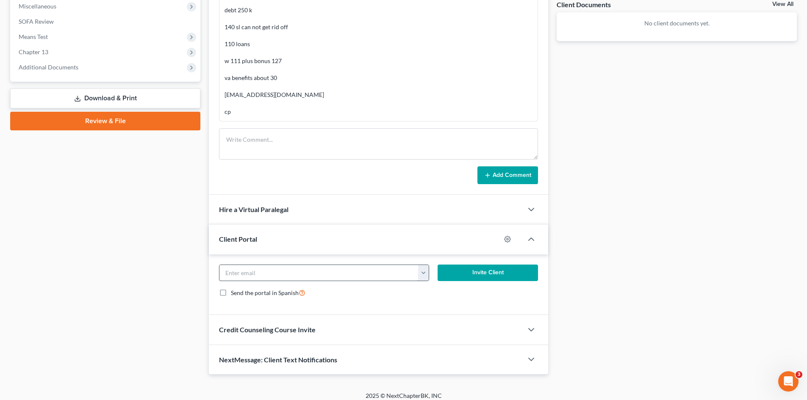
scroll to position [325, 0]
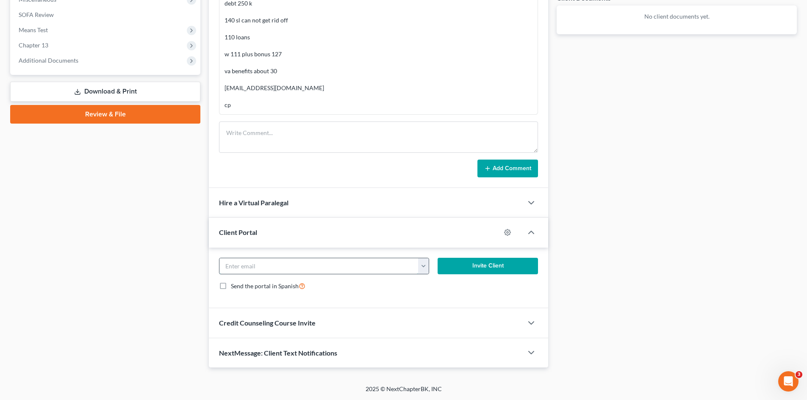
click at [268, 264] on input "email" at bounding box center [319, 267] width 199 height 16
paste input "ce2433@columbia.edu"
type input "ce2433@columbia.edu"
click at [517, 261] on button "Invite Client" at bounding box center [488, 266] width 101 height 17
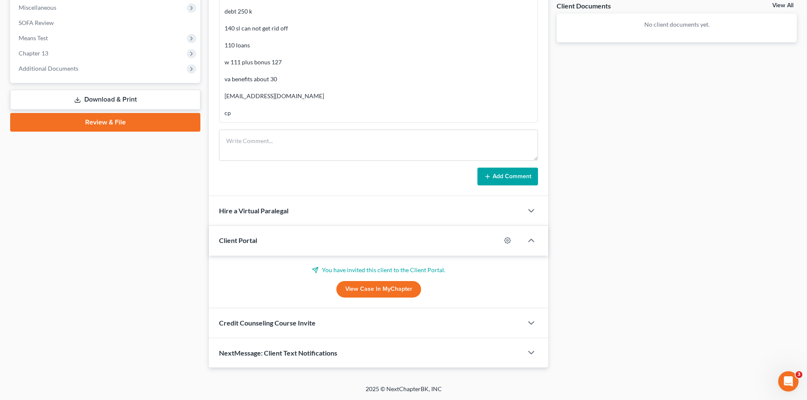
scroll to position [317, 0]
drag, startPoint x: 270, startPoint y: 325, endPoint x: 309, endPoint y: 318, distance: 40.1
click at [270, 326] on span "Credit Counseling Course Invite" at bounding box center [267, 323] width 97 height 8
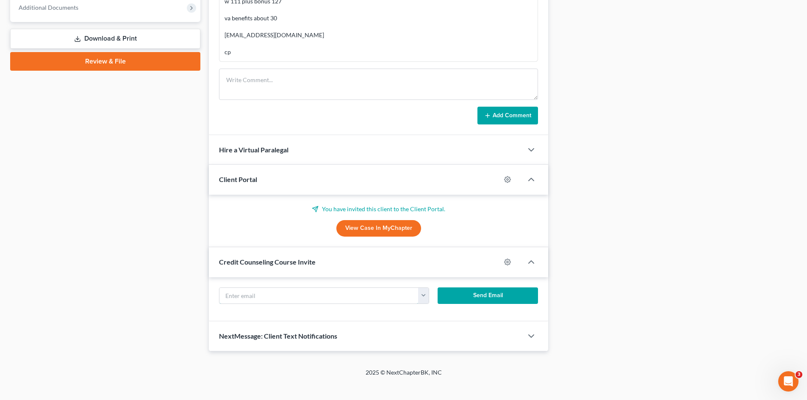
click at [268, 298] on input "text" at bounding box center [319, 296] width 199 height 16
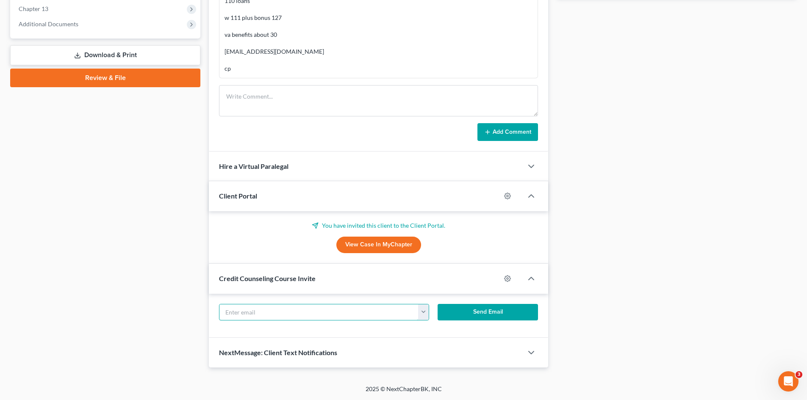
scroll to position [361, 0]
paste input "ce2433@columbia.edu"
type input "ce2433@columbia.edu"
click at [470, 308] on button "Send Email" at bounding box center [488, 312] width 101 height 17
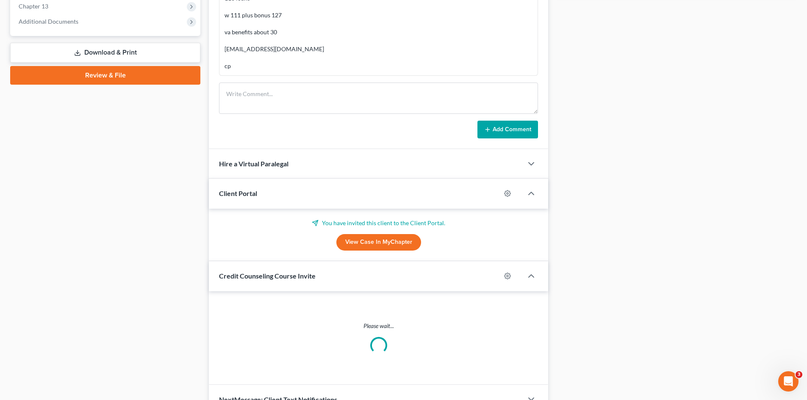
scroll to position [370, 0]
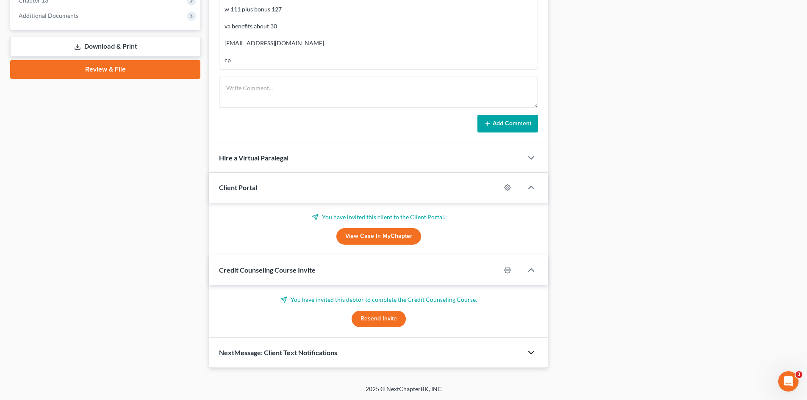
click at [531, 352] on icon "button" at bounding box center [531, 353] width 10 height 10
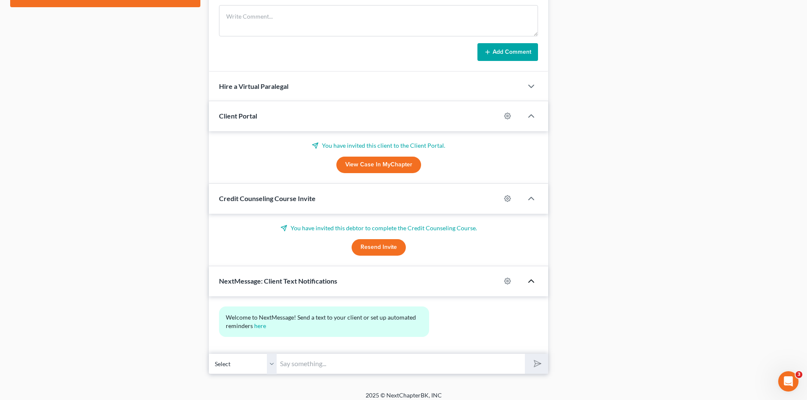
scroll to position [448, 0]
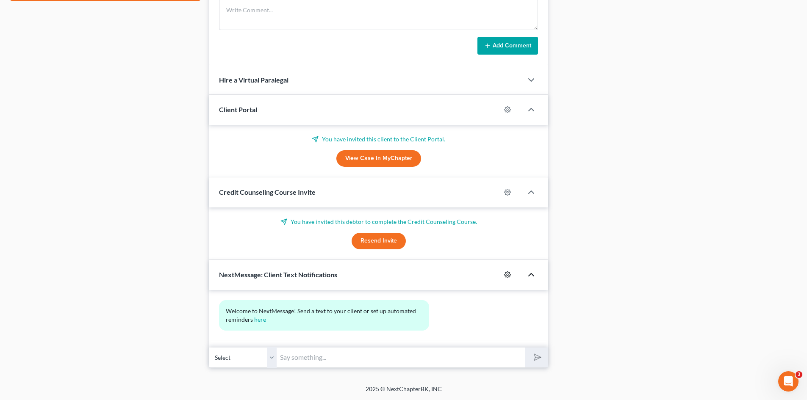
click at [507, 273] on icon "button" at bounding box center [508, 275] width 6 height 6
select select "0"
select select
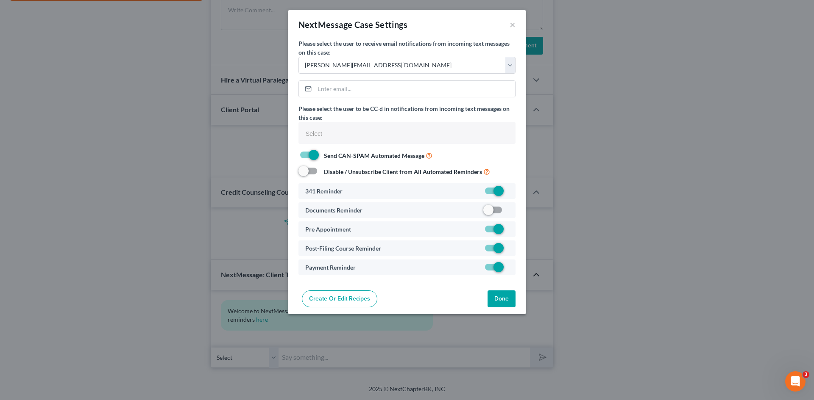
click at [509, 212] on label at bounding box center [509, 212] width 0 height 0
click at [512, 208] on input "checkbox" at bounding box center [515, 209] width 6 height 6
checkbox input "true"
click at [503, 299] on button "Done" at bounding box center [501, 299] width 28 height 17
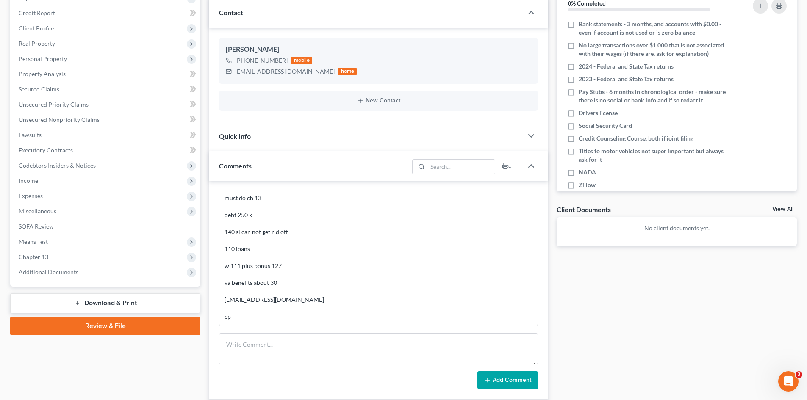
scroll to position [0, 0]
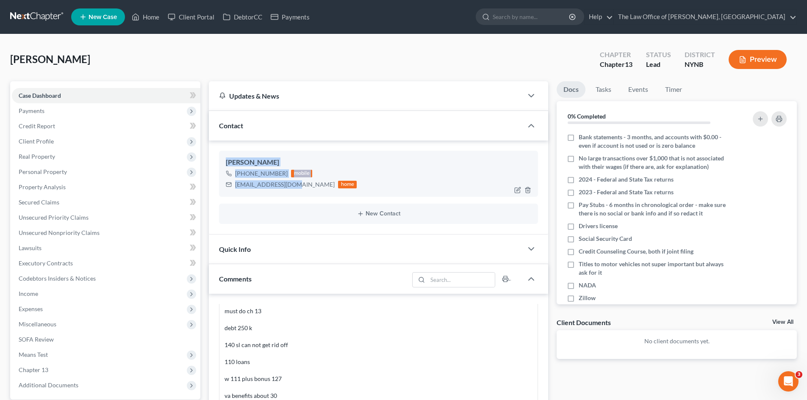
drag, startPoint x: 295, startPoint y: 184, endPoint x: 228, endPoint y: 161, distance: 71.0
click at [228, 161] on div "Christopher Dennis +1 (860) 538-4850 mobile ce2433@columbia.edu home" at bounding box center [378, 174] width 319 height 46
copy div "Christopher Dennis +1 (860) 538-4850 mobile ce2433@columbia.edu"
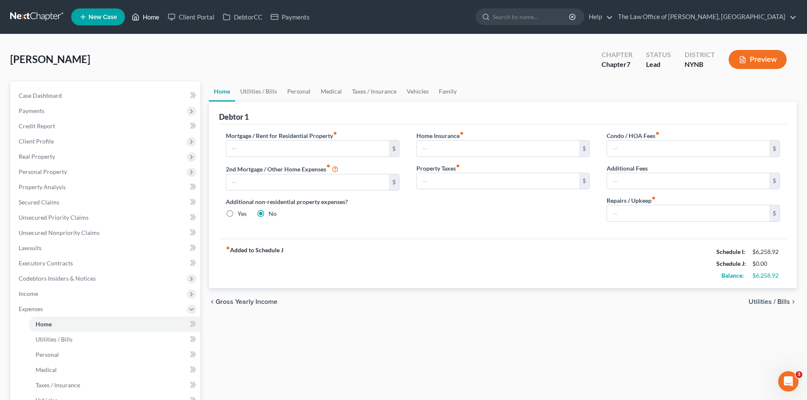
click at [156, 17] on link "Home" at bounding box center [146, 16] width 36 height 15
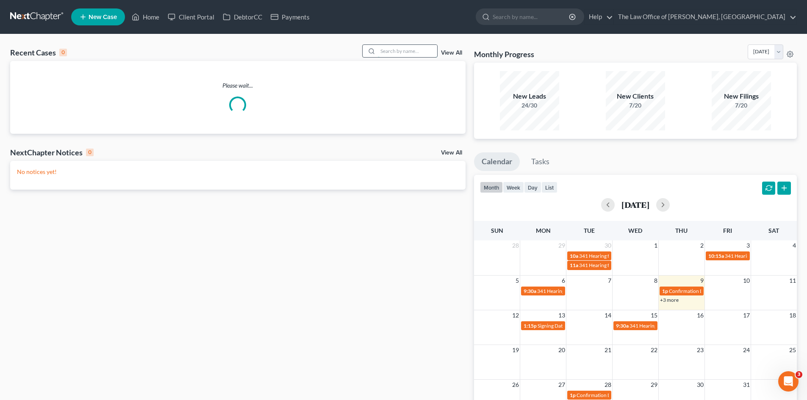
click at [403, 54] on input "search" at bounding box center [407, 51] width 59 height 12
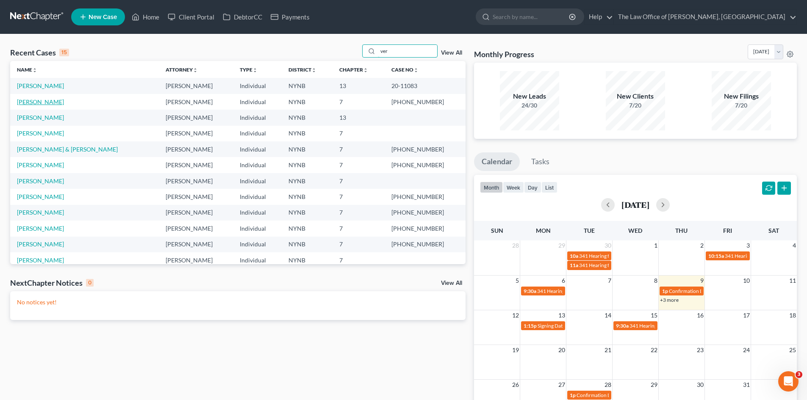
type input "ver"
click at [55, 103] on link "[PERSON_NAME]" at bounding box center [40, 101] width 47 height 7
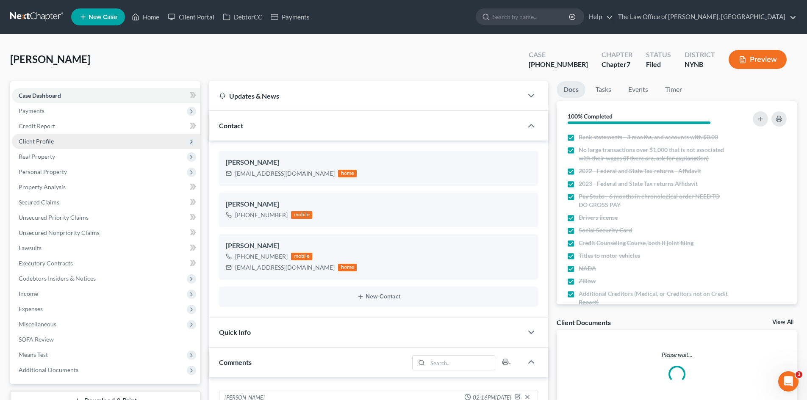
scroll to position [279, 0]
